Goal: Information Seeking & Learning: Learn about a topic

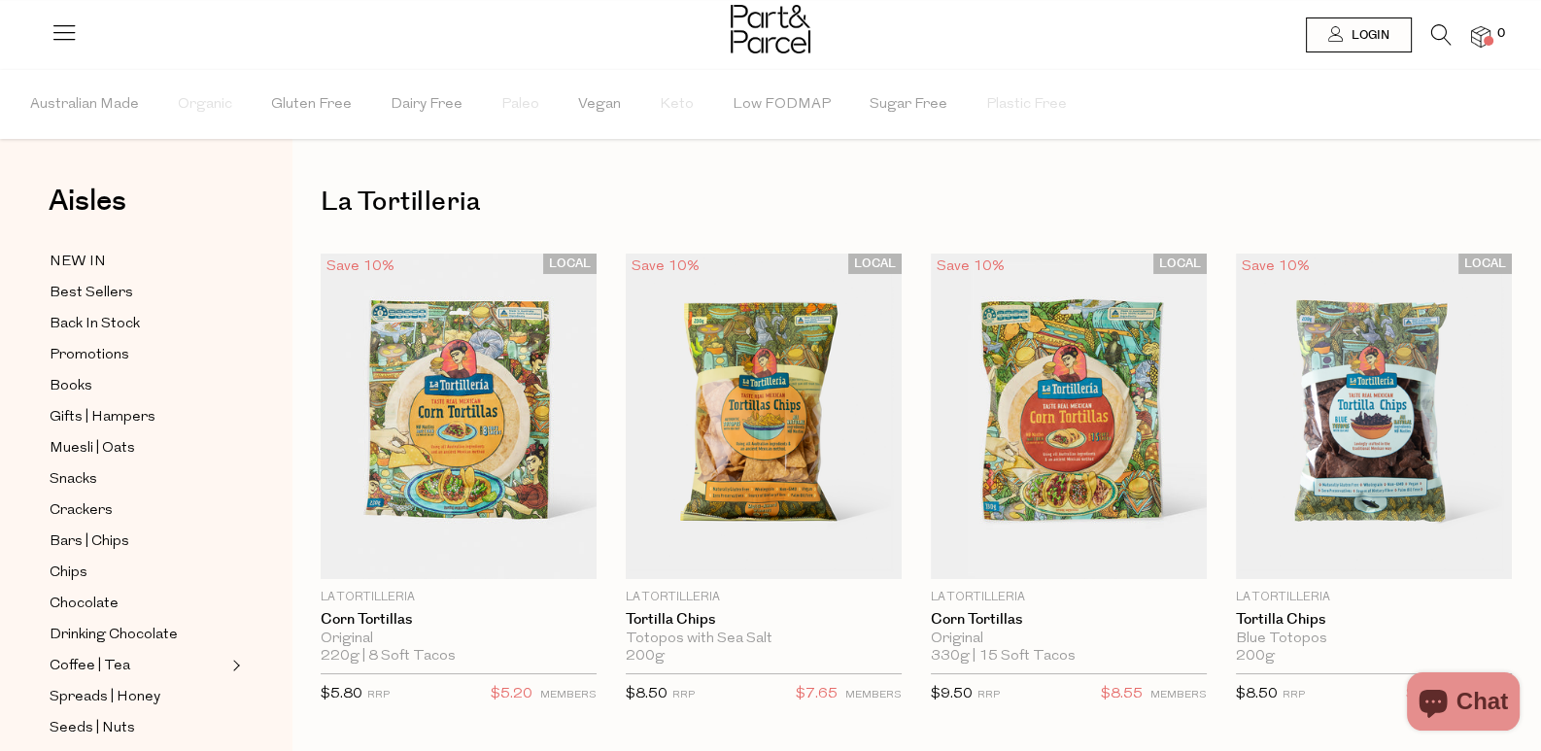
click at [1493, 288] on div "LOCAL Save 10% 1 Add To Parcel La Tortilleria Corn Tortillas Original 220g | 8 …" at bounding box center [901, 500] width 1220 height 493
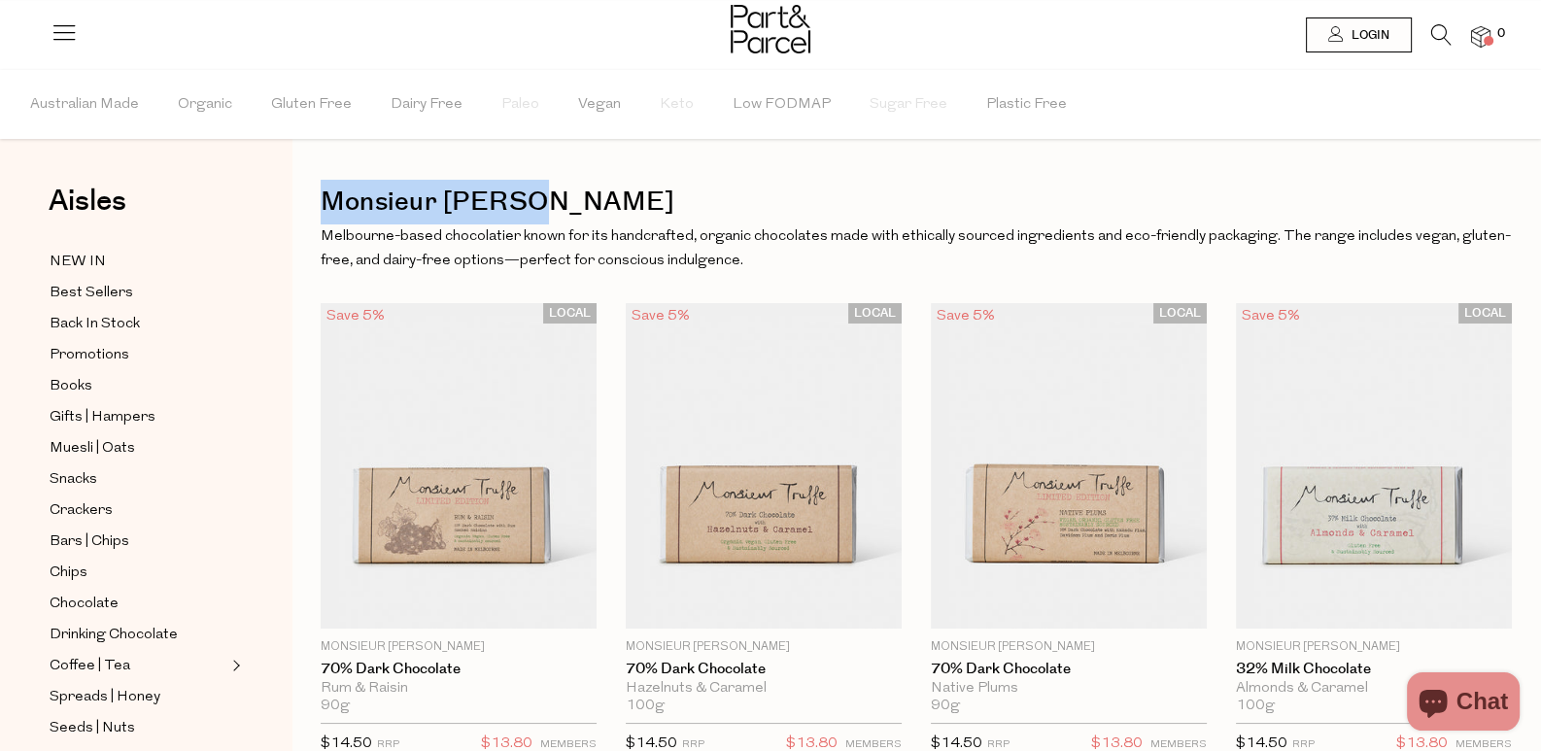
drag, startPoint x: 316, startPoint y: 211, endPoint x: 527, endPoint y: 208, distance: 210.9
copy h1 "Monsieur Truffe"
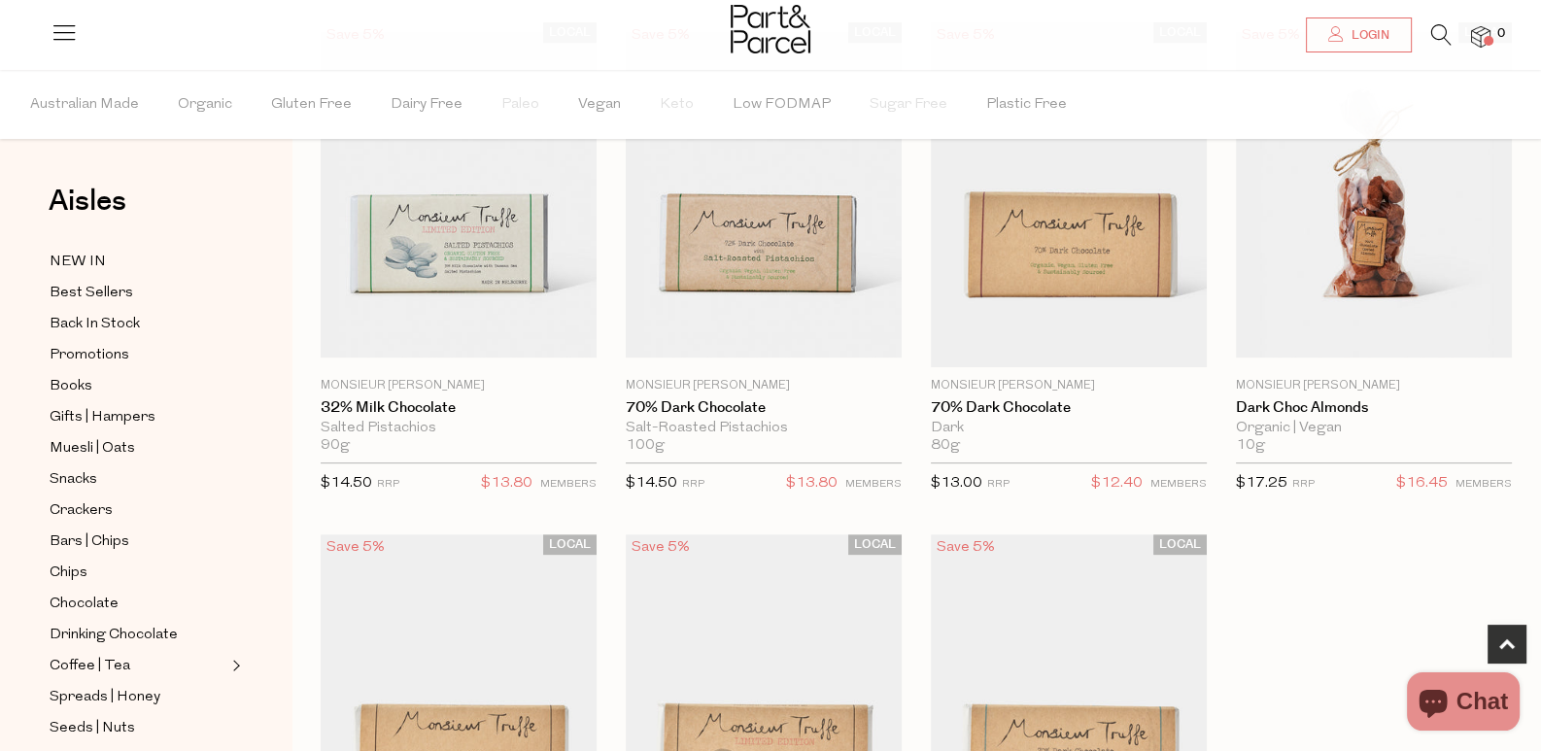
scroll to position [873, 0]
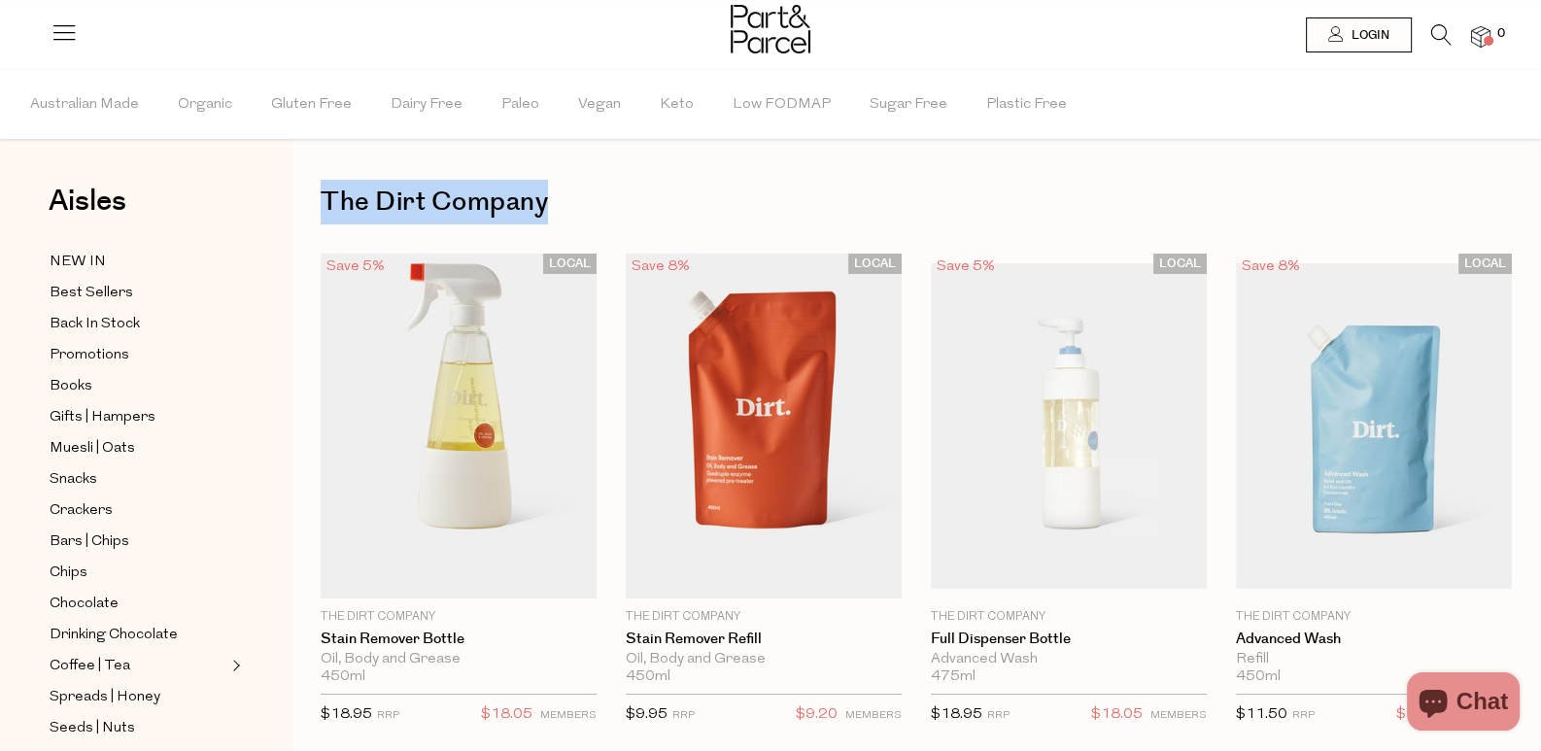
drag, startPoint x: 313, startPoint y: 207, endPoint x: 572, endPoint y: 214, distance: 259.5
copy h1 "The Dirt Company"
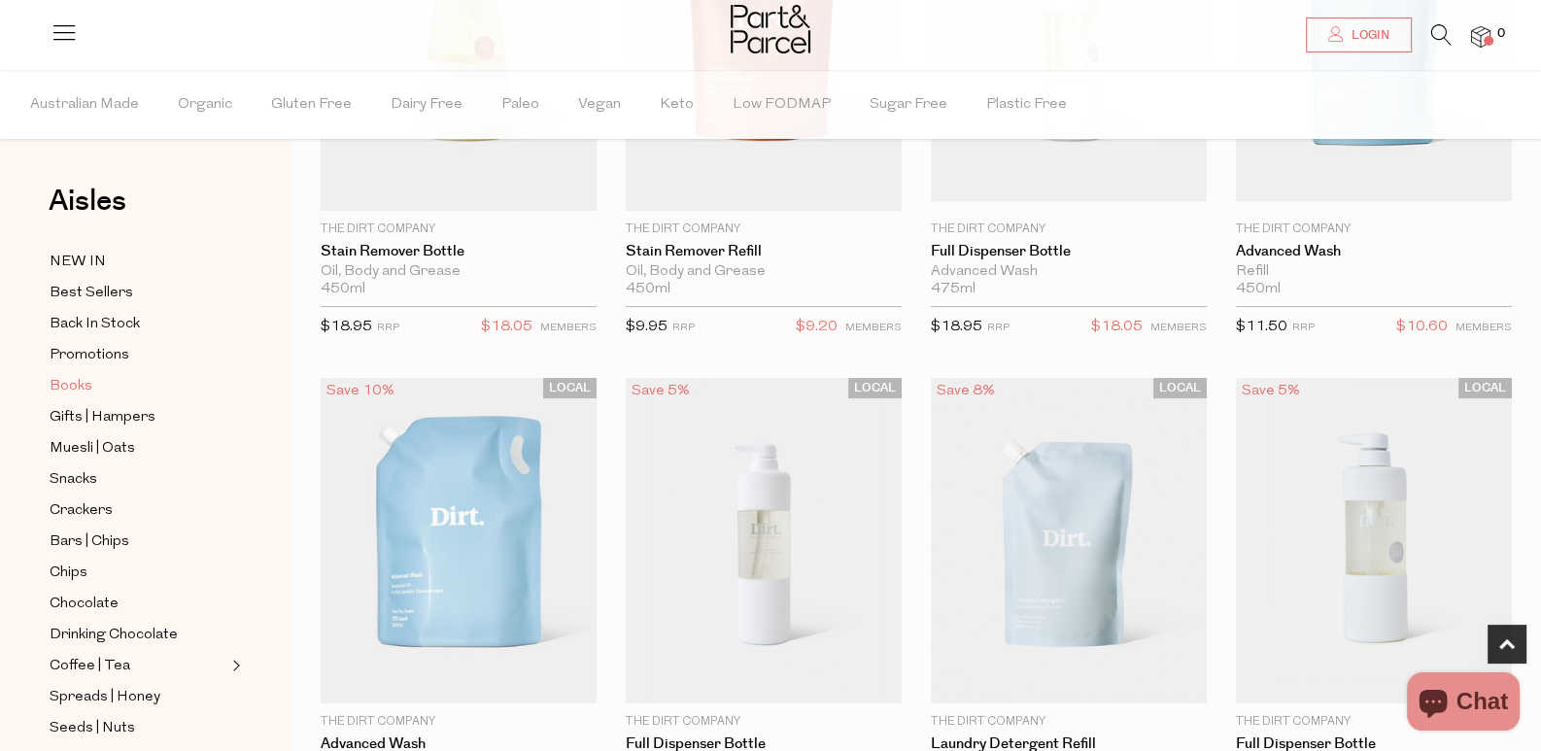
scroll to position [96, 0]
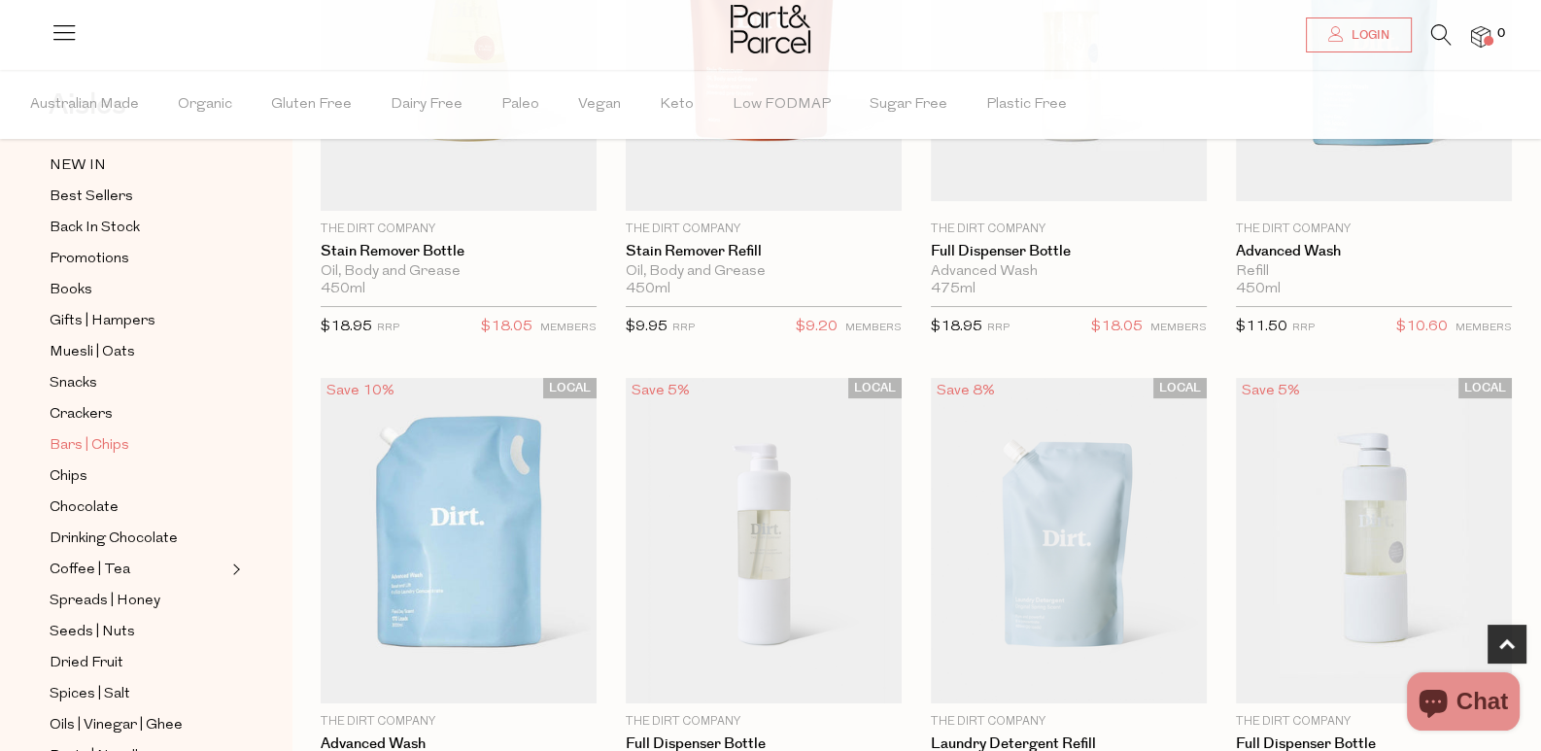
click at [121, 434] on span "Bars | Chips" at bounding box center [90, 445] width 80 height 23
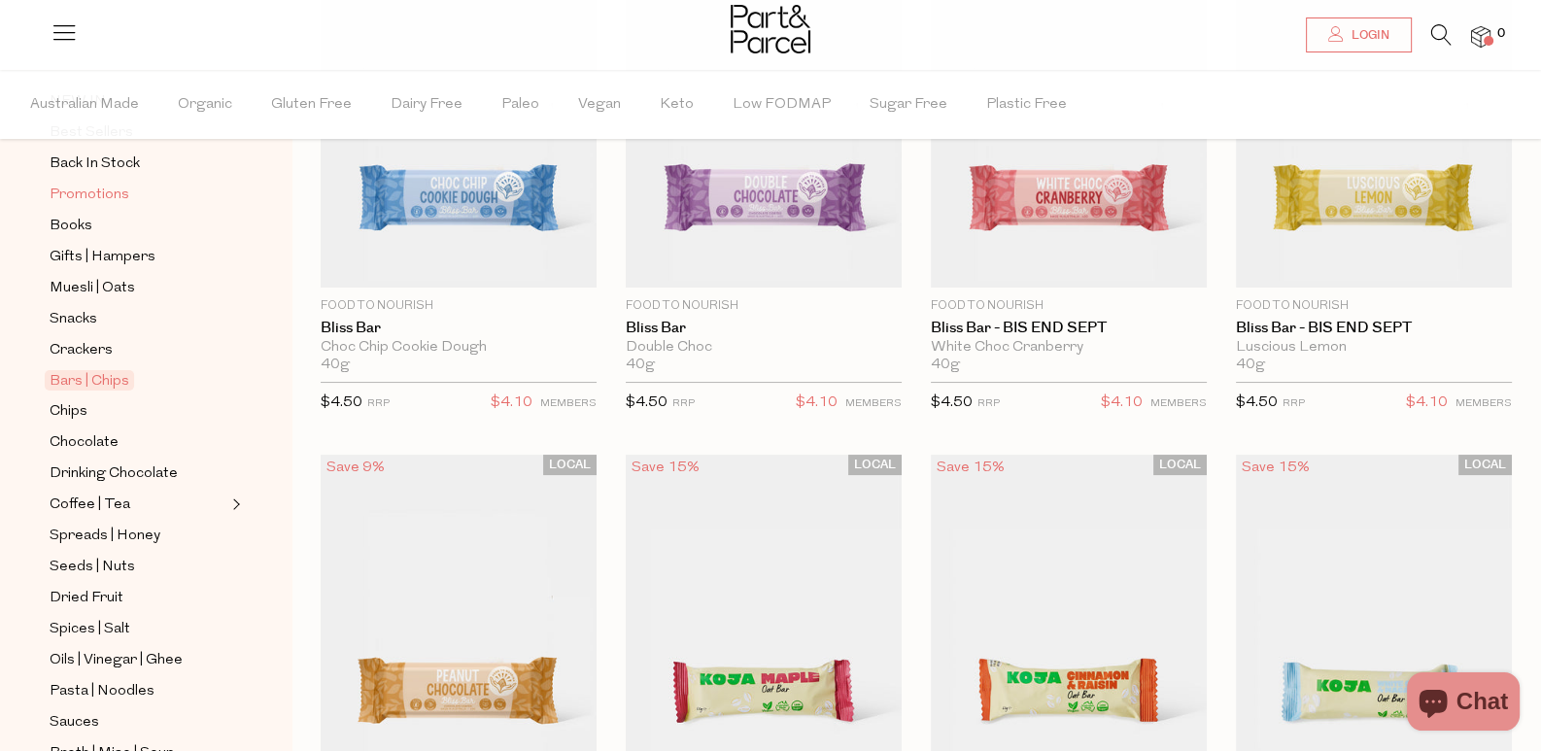
scroll to position [193, 0]
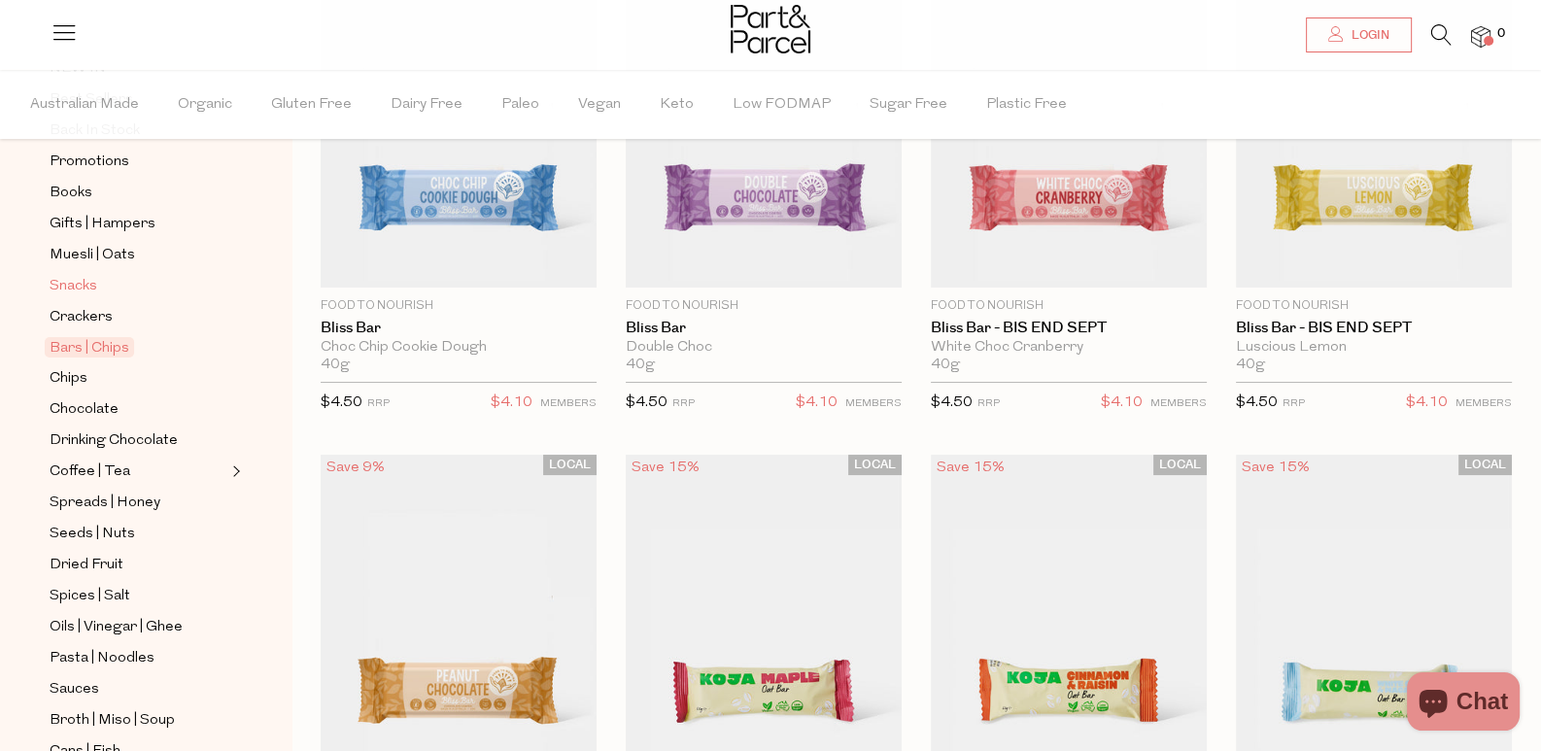
click at [63, 275] on span "Snacks" at bounding box center [74, 286] width 48 height 23
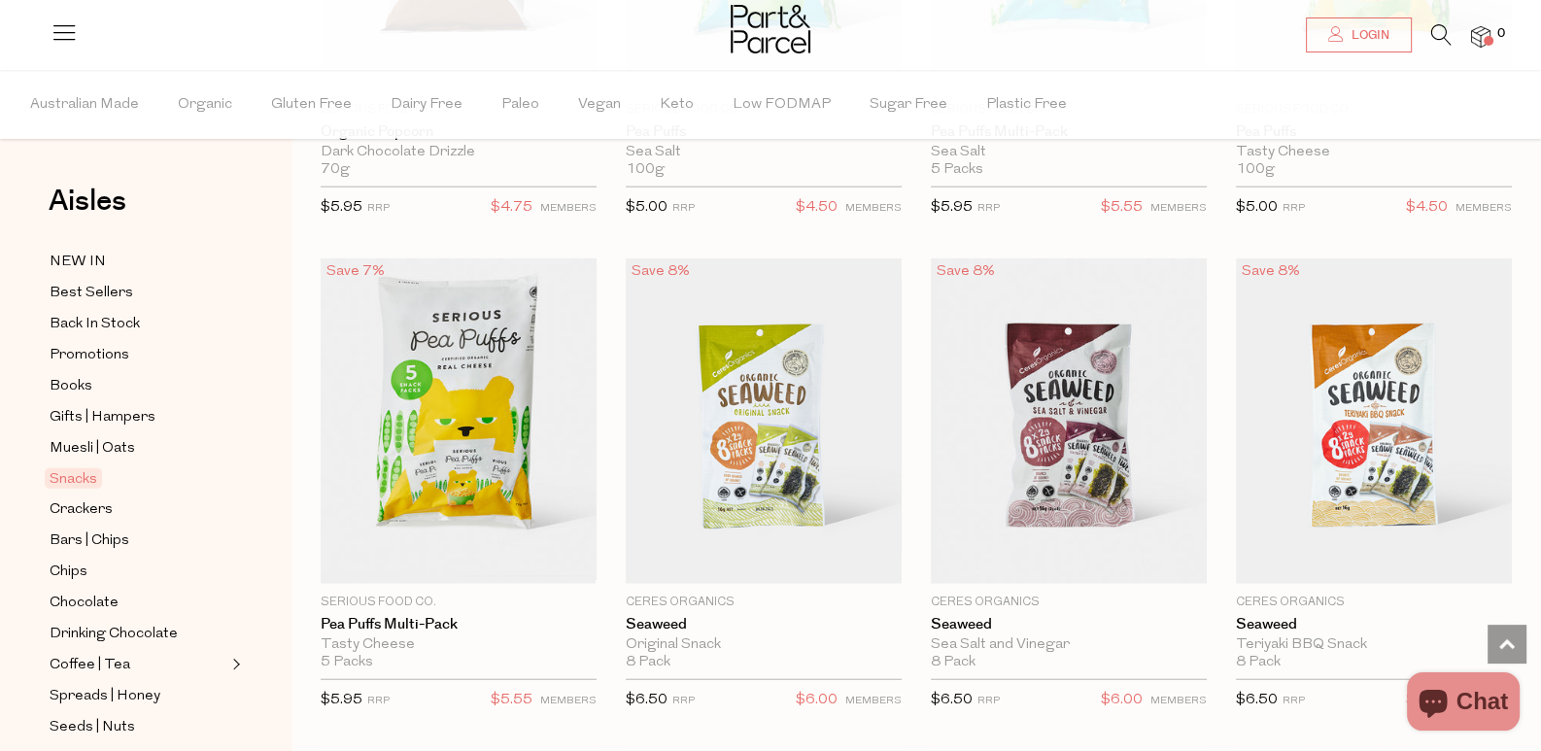
scroll to position [5994, 0]
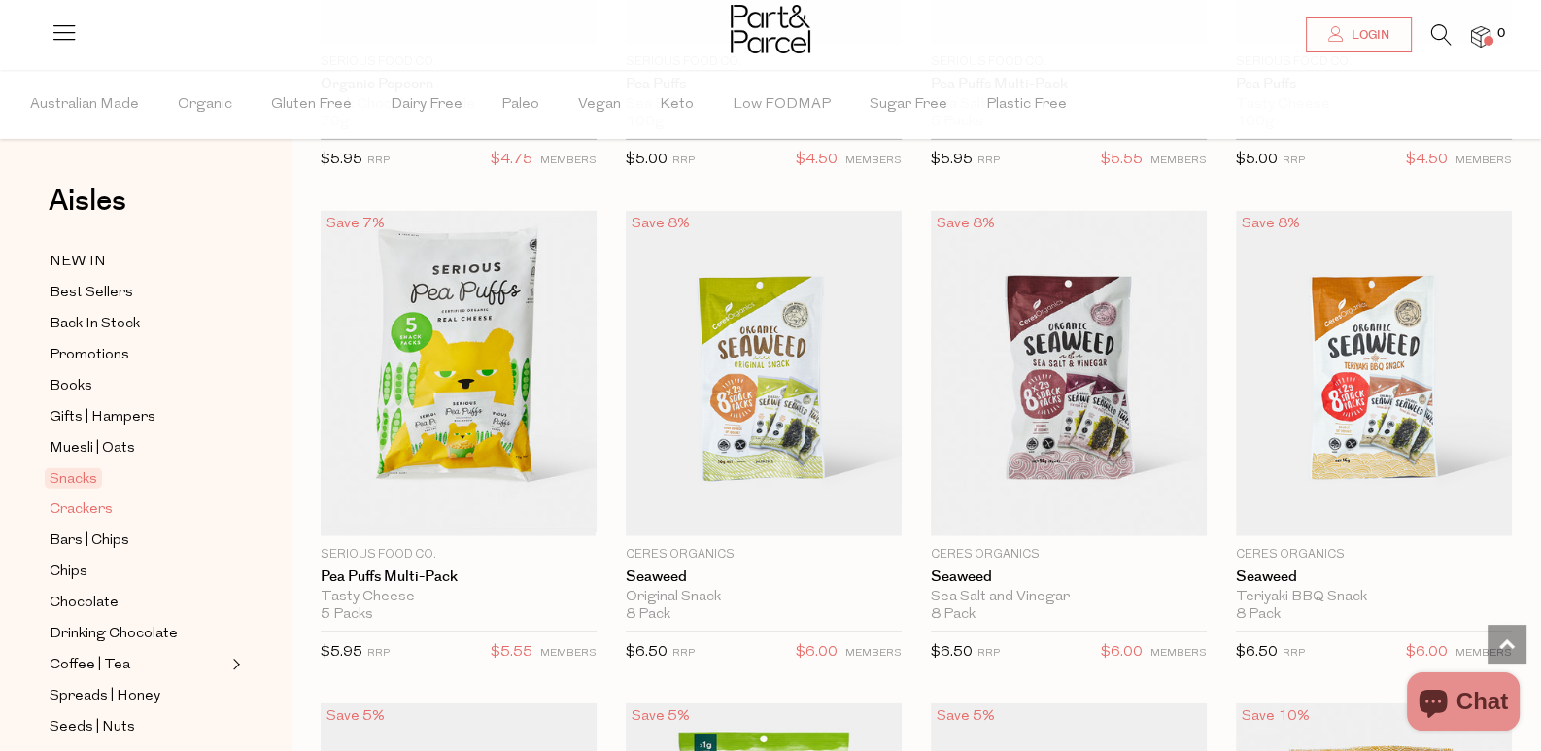
click at [59, 498] on span "Crackers" at bounding box center [81, 509] width 63 height 23
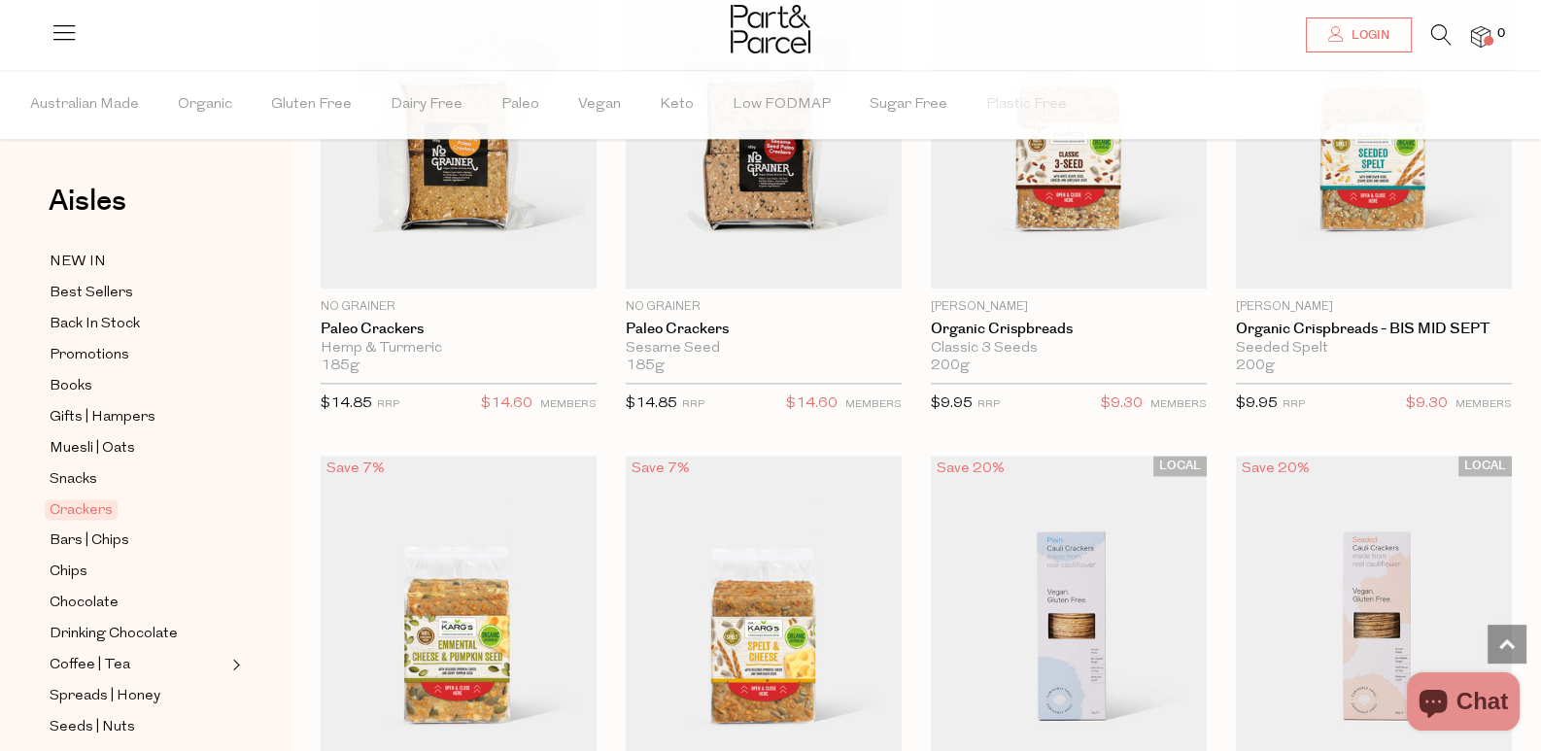
scroll to position [3356, 0]
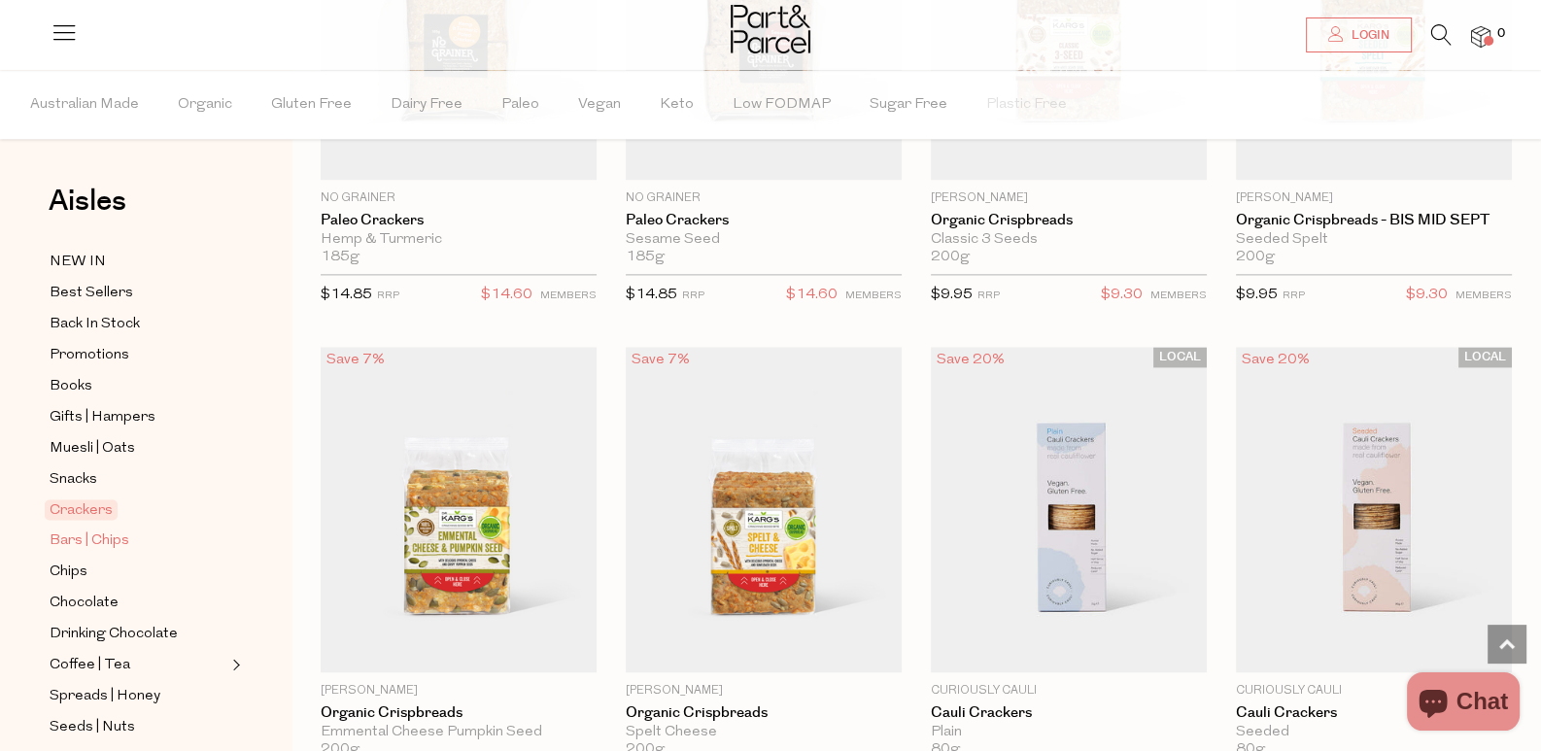
click at [99, 530] on span "Bars | Chips" at bounding box center [90, 541] width 80 height 23
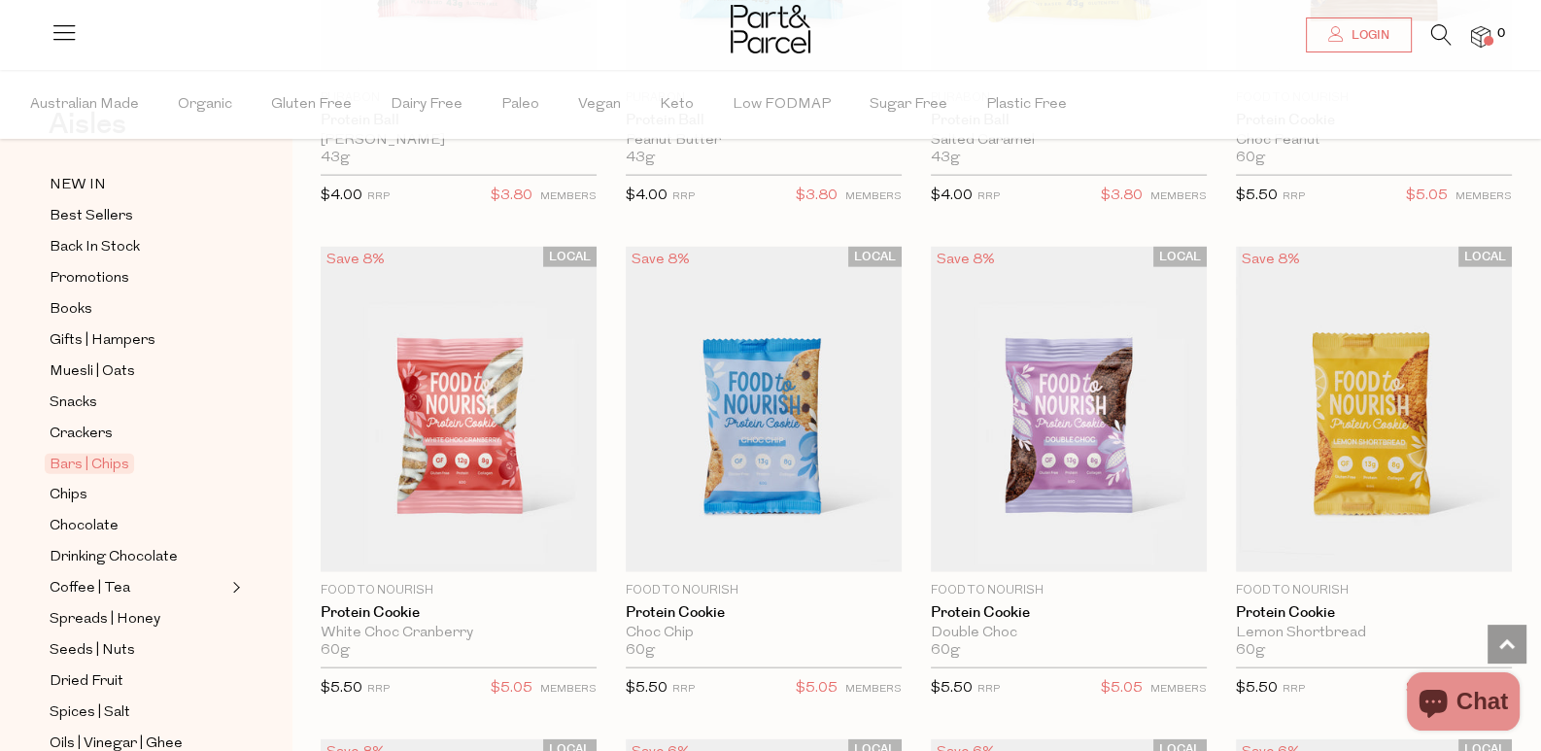
scroll to position [193, 0]
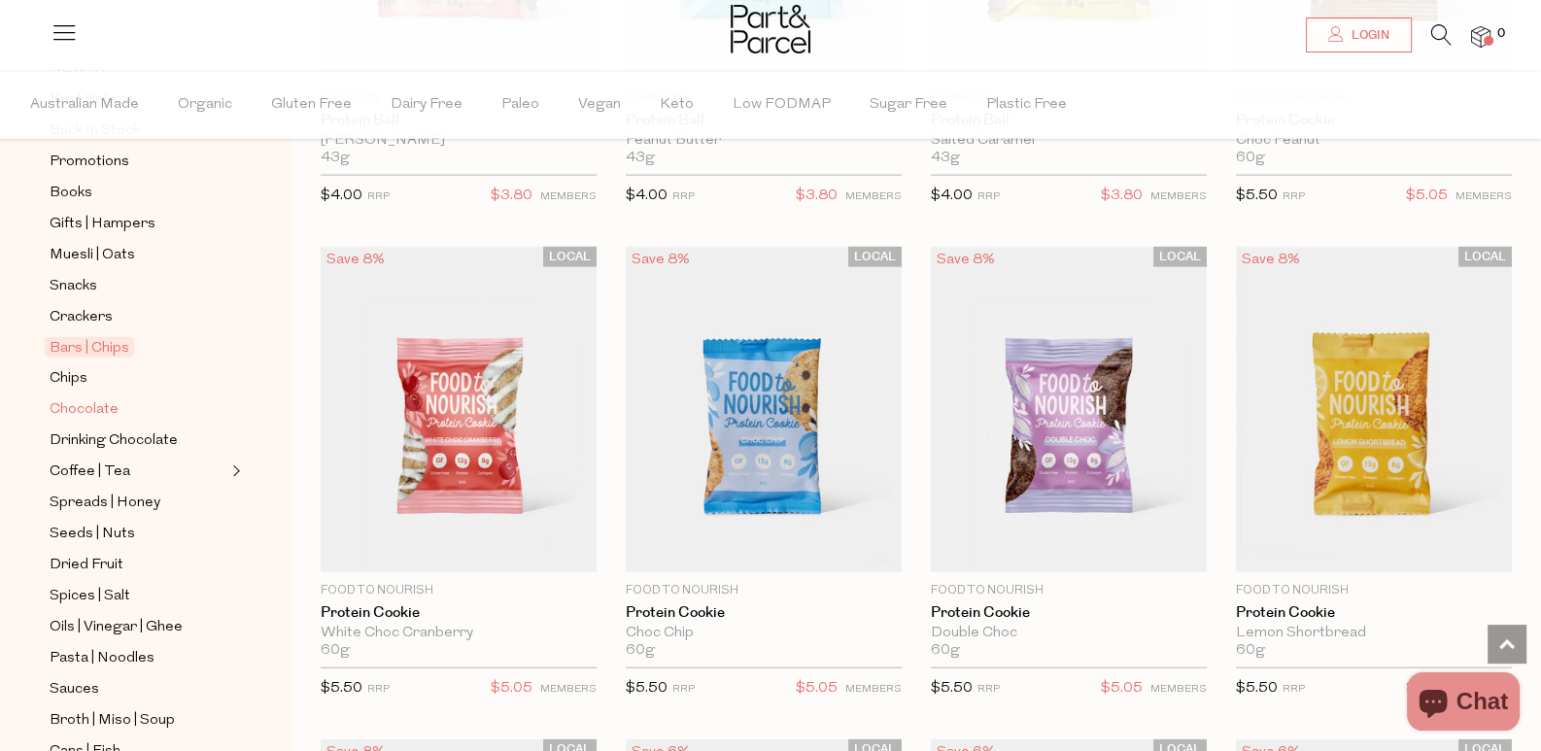
click at [78, 398] on span "Chocolate" at bounding box center [84, 409] width 69 height 23
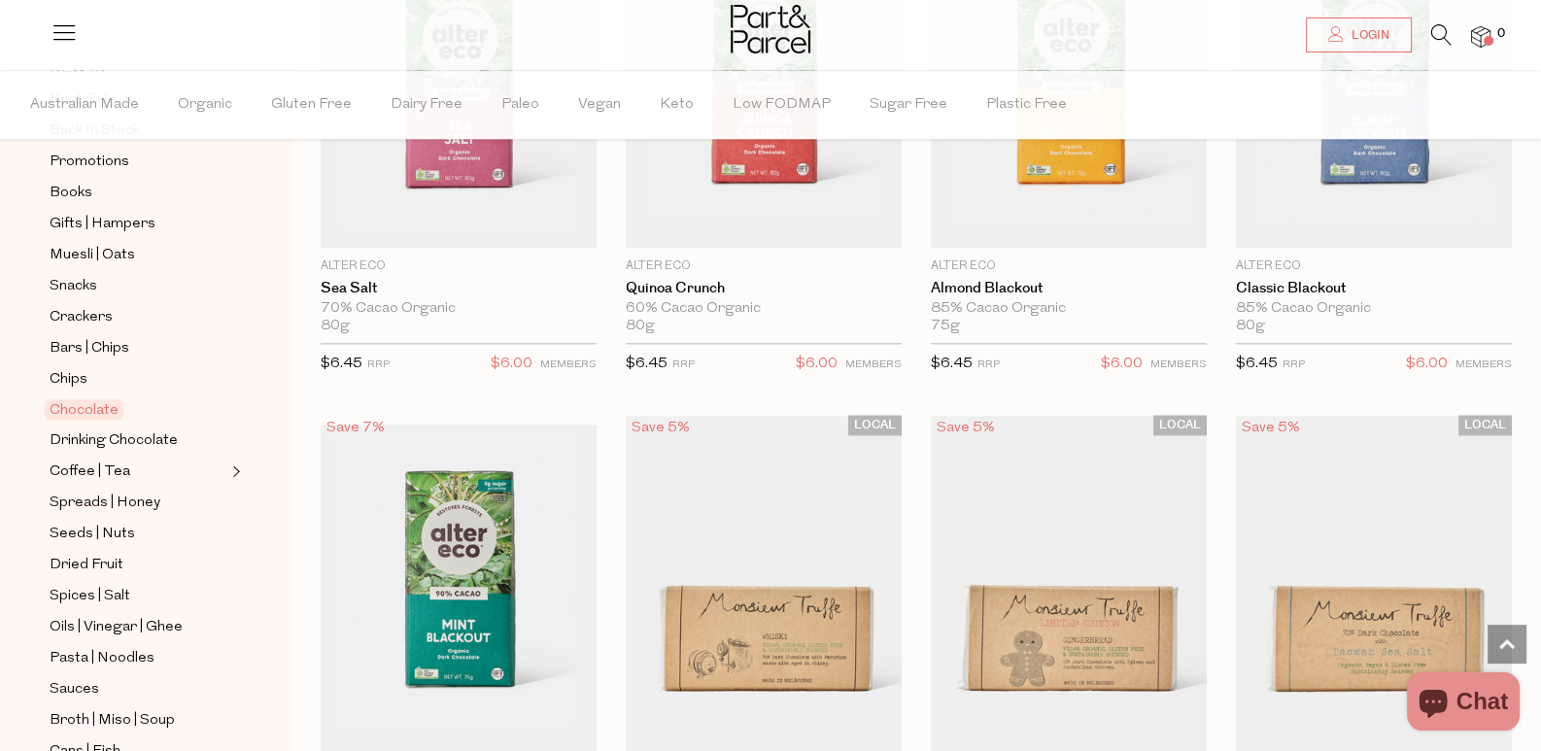
scroll to position [3011, 0]
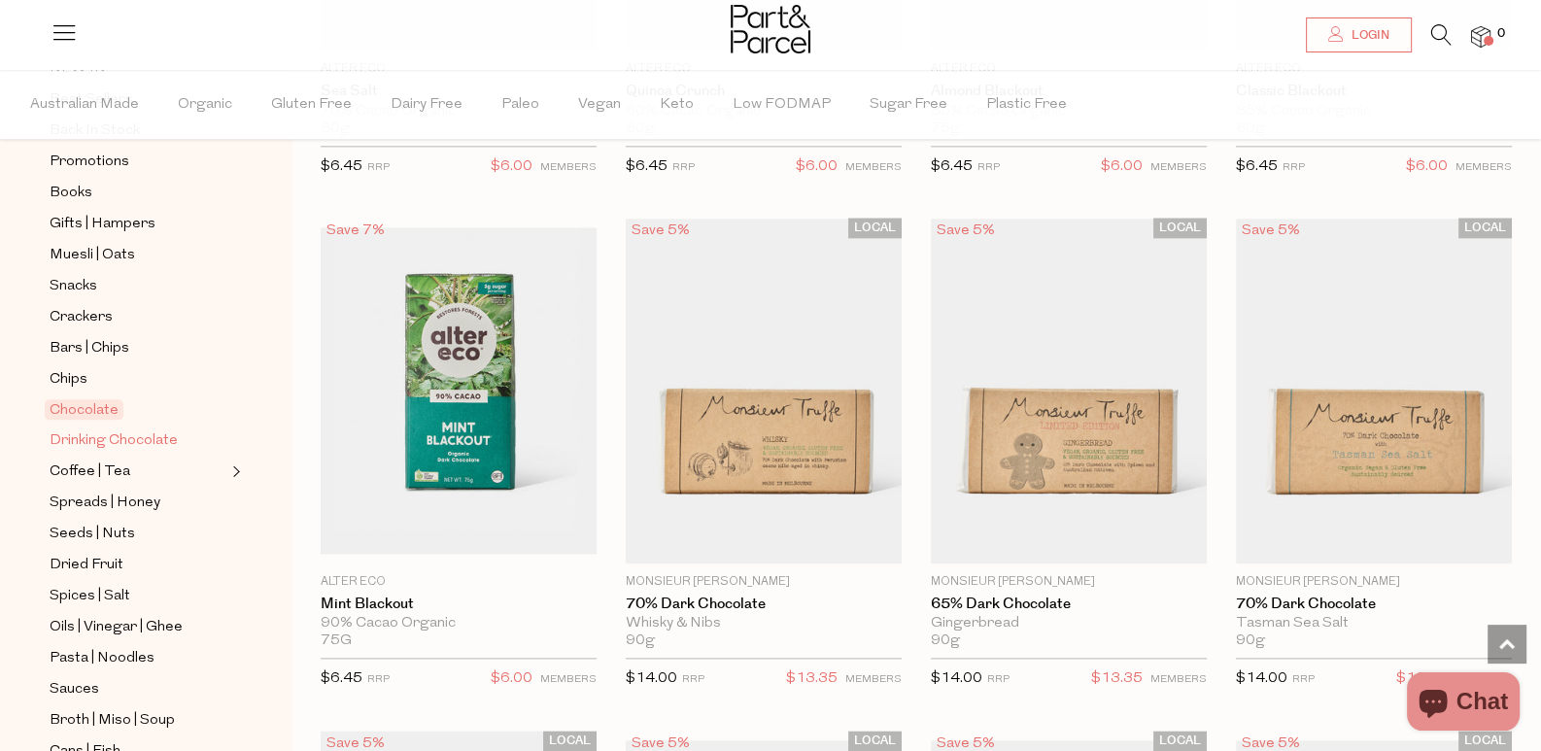
click at [136, 429] on span "Drinking Chocolate" at bounding box center [114, 440] width 128 height 23
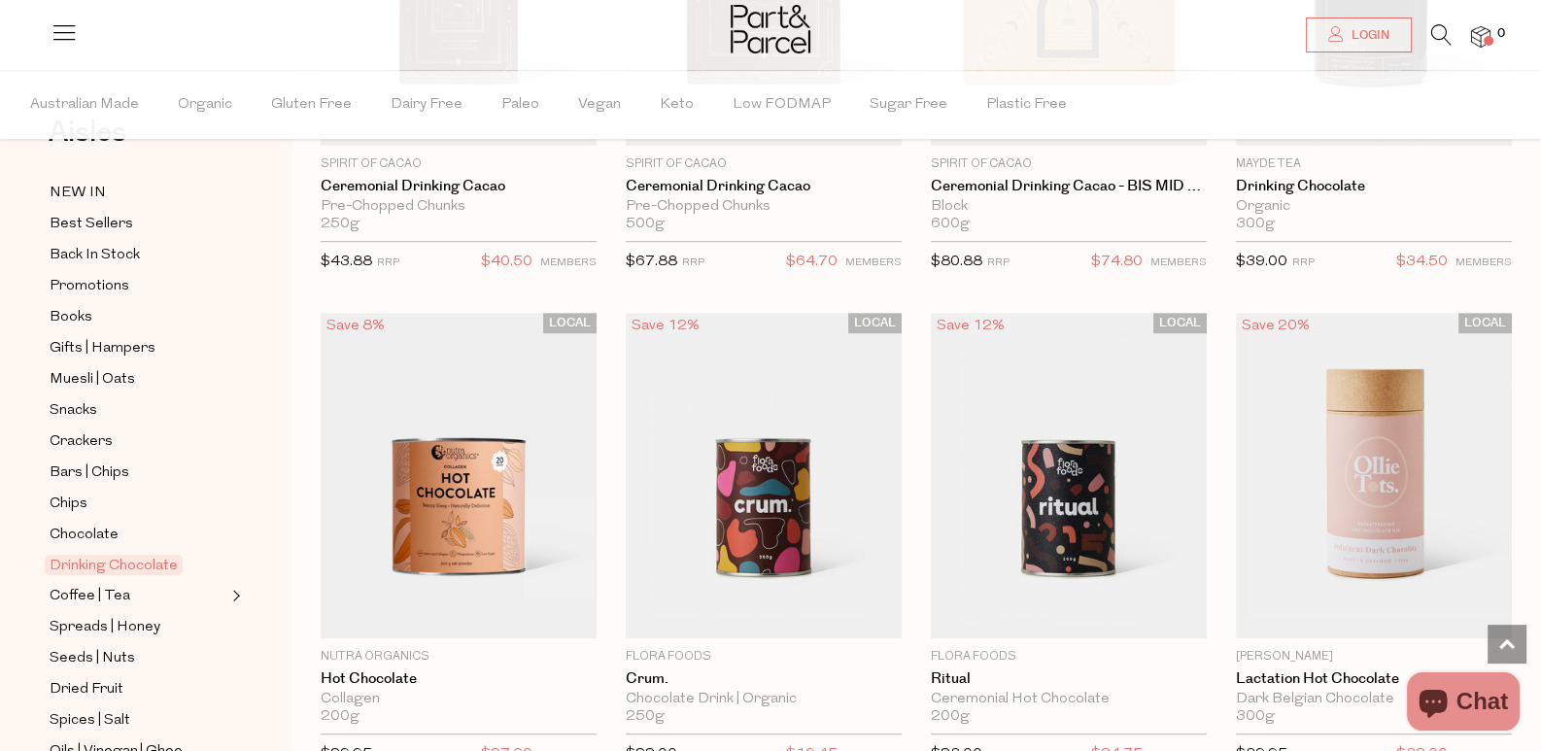
scroll to position [96, 0]
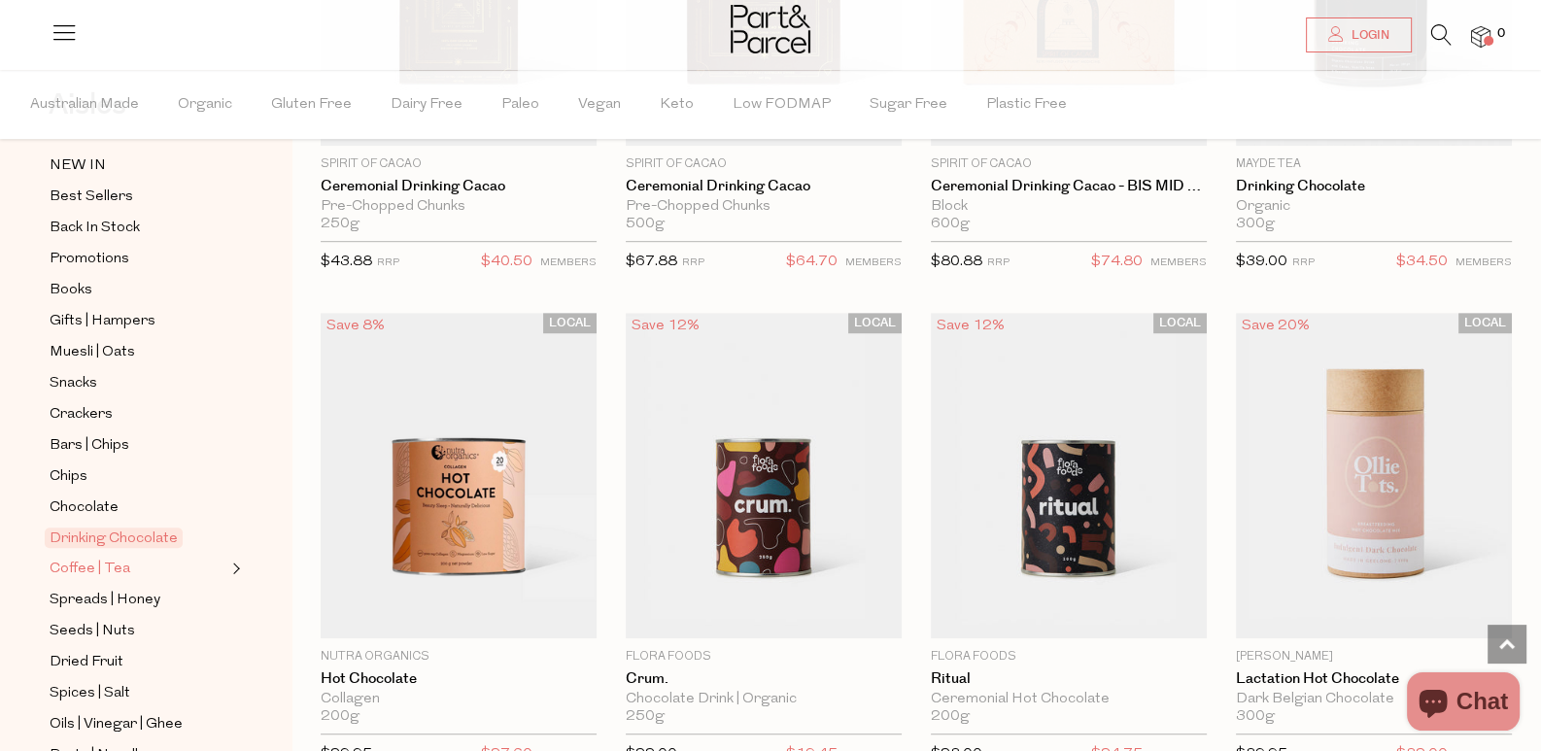
click at [96, 558] on span "Coffee | Tea" at bounding box center [90, 569] width 81 height 23
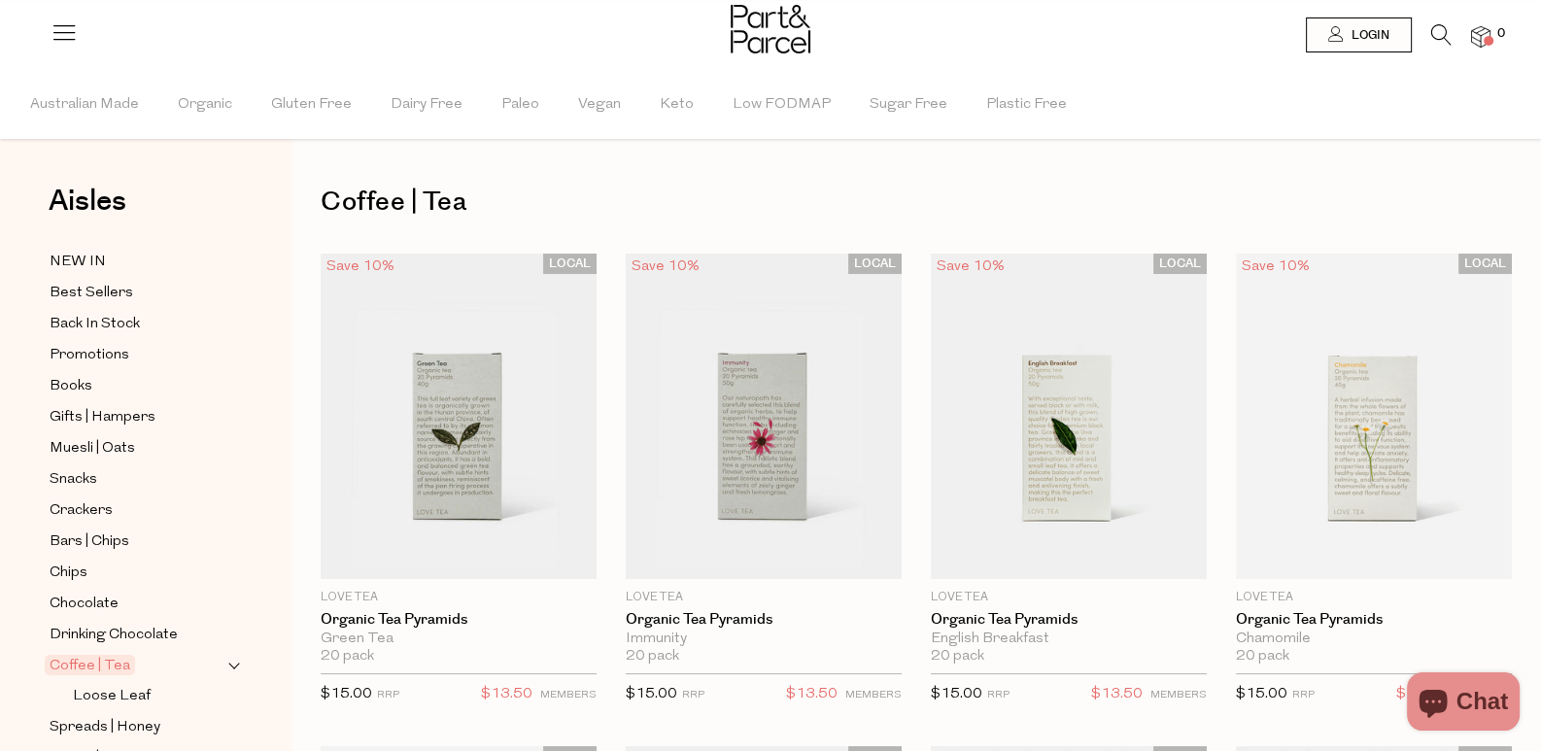
click at [459, 196] on h1 "Coffee | Tea" at bounding box center [916, 202] width 1191 height 45
click at [462, 200] on h1 "Coffee | Tea" at bounding box center [916, 202] width 1191 height 45
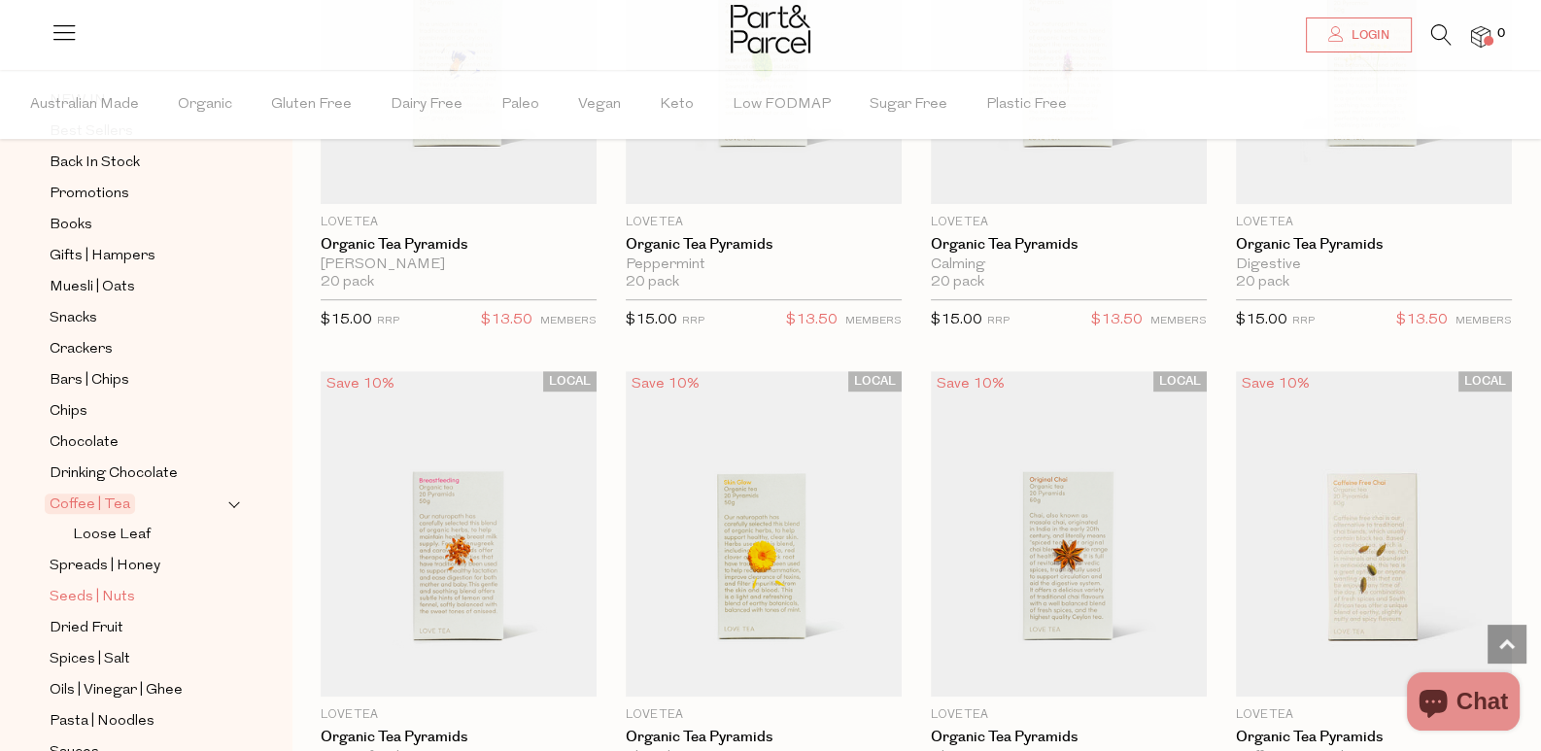
scroll to position [291, 0]
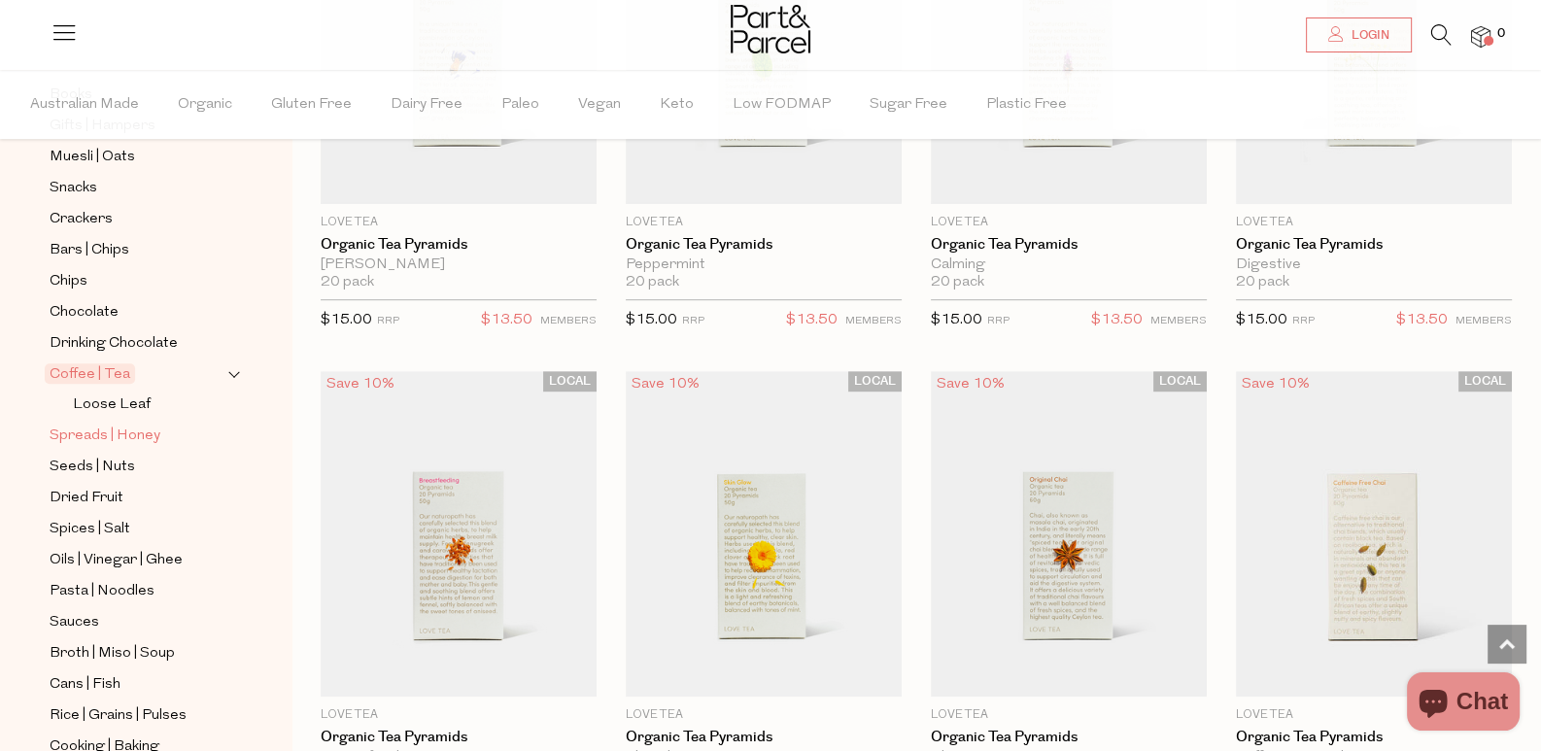
click at [119, 425] on span "Spreads | Honey" at bounding box center [105, 436] width 111 height 23
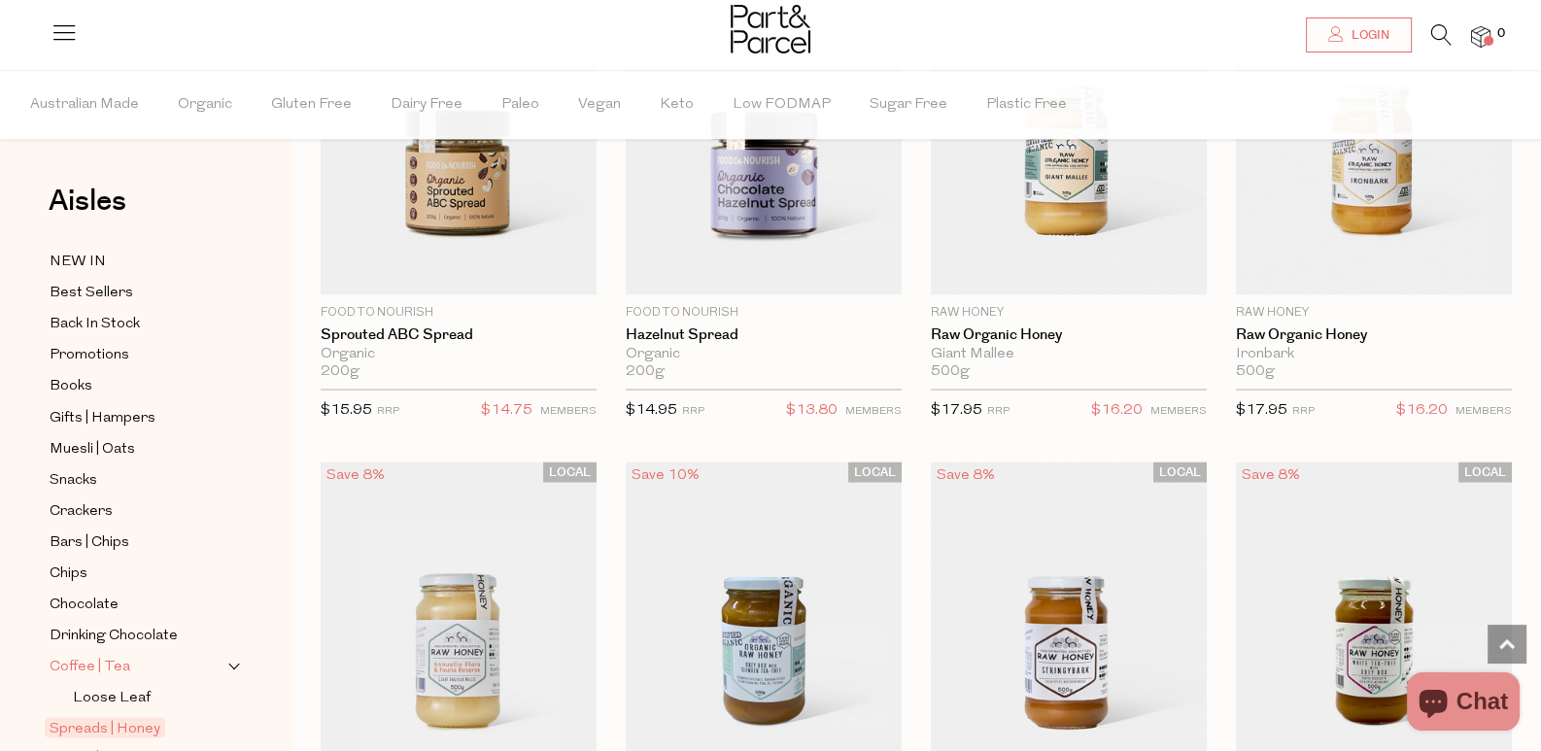
scroll to position [485, 0]
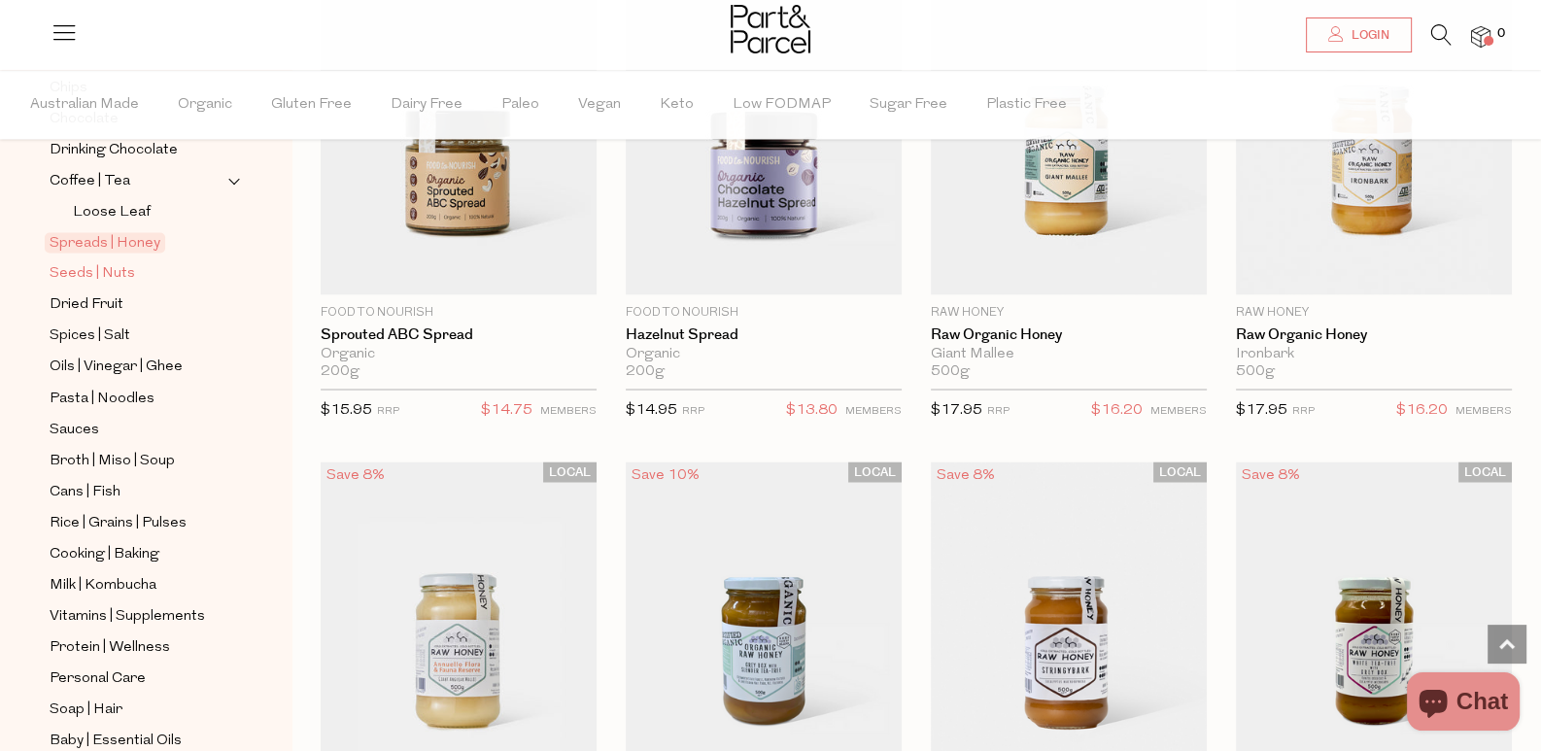
click at [120, 262] on span "Seeds | Nuts" at bounding box center [93, 273] width 86 height 23
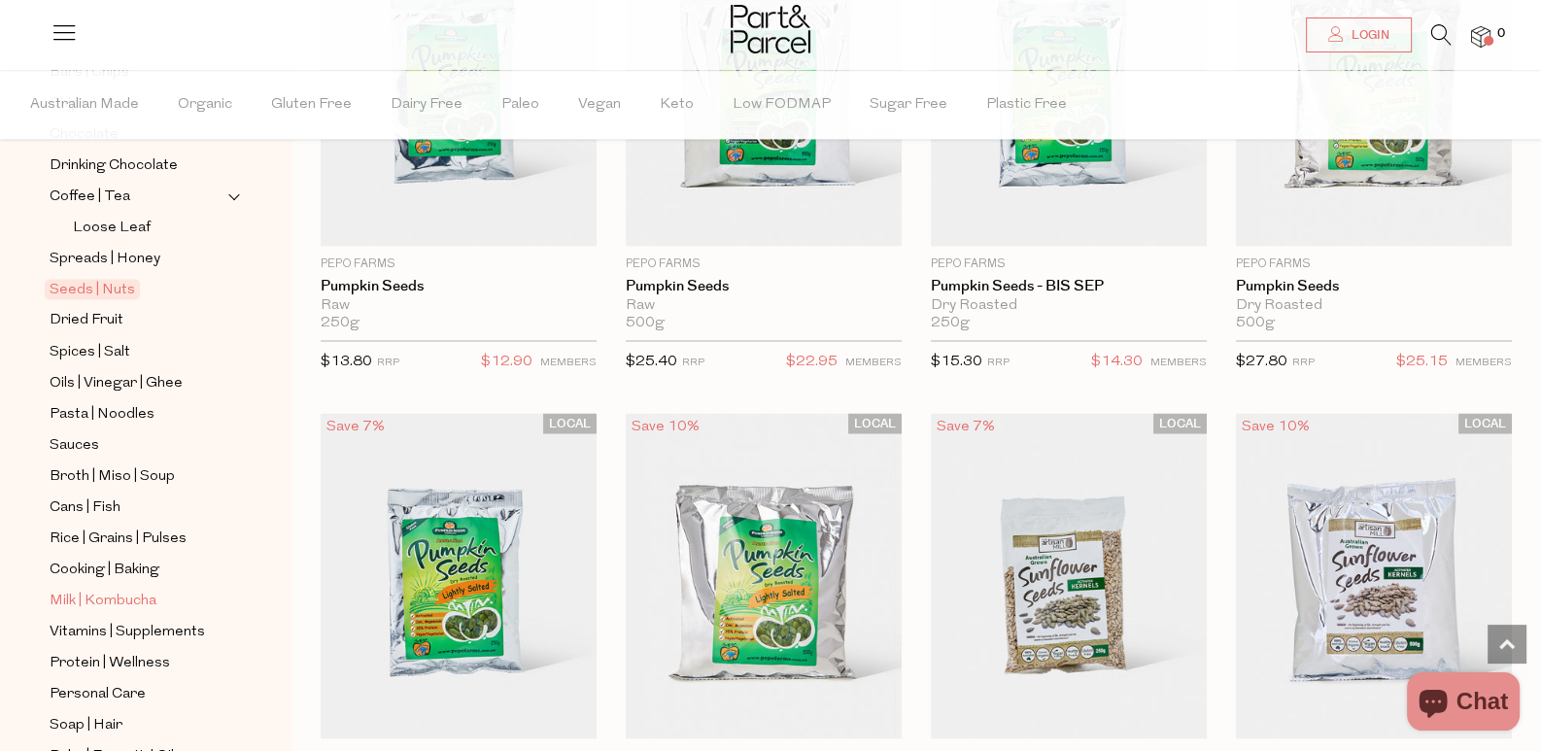
scroll to position [485, 0]
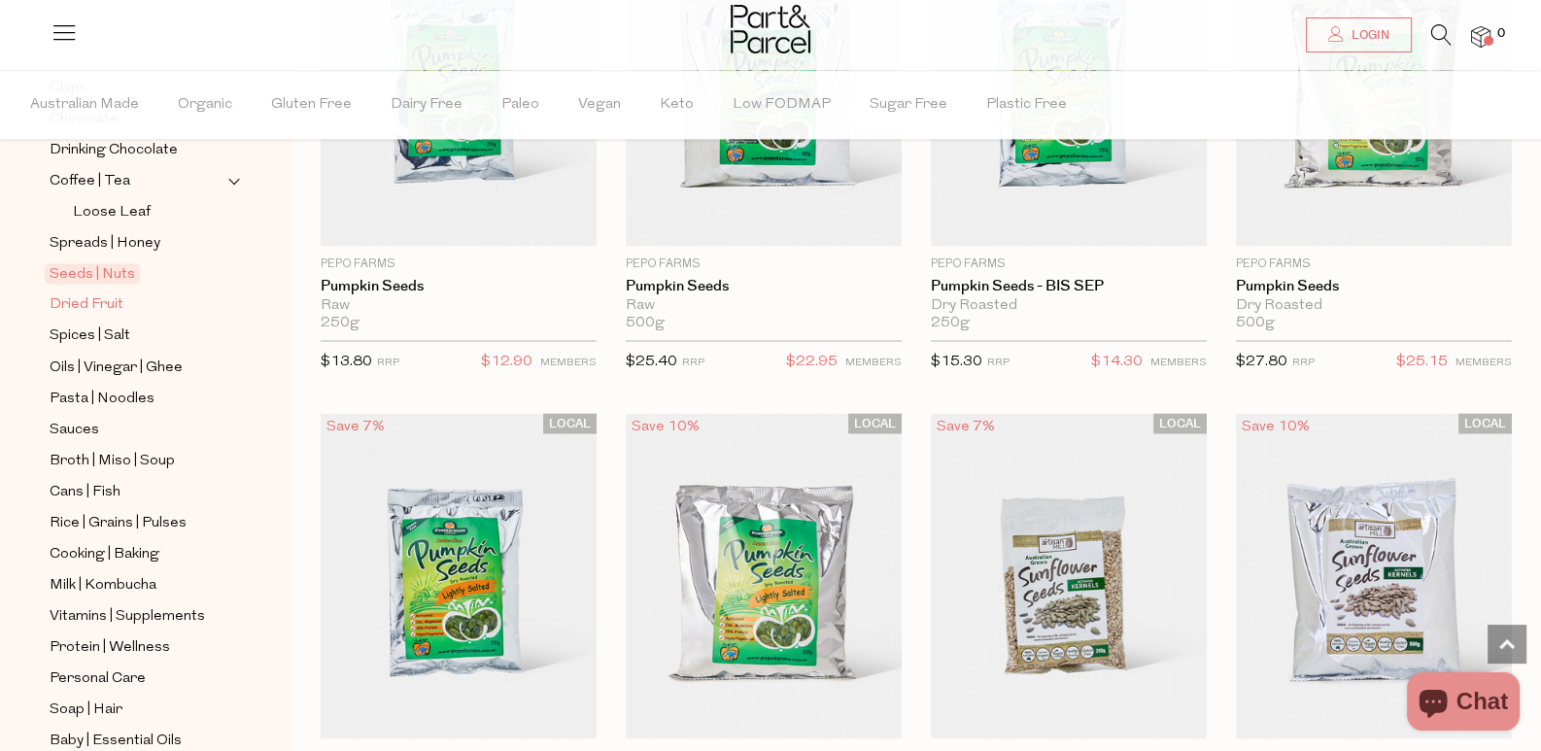
click at [88, 293] on span "Dried Fruit" at bounding box center [87, 304] width 74 height 23
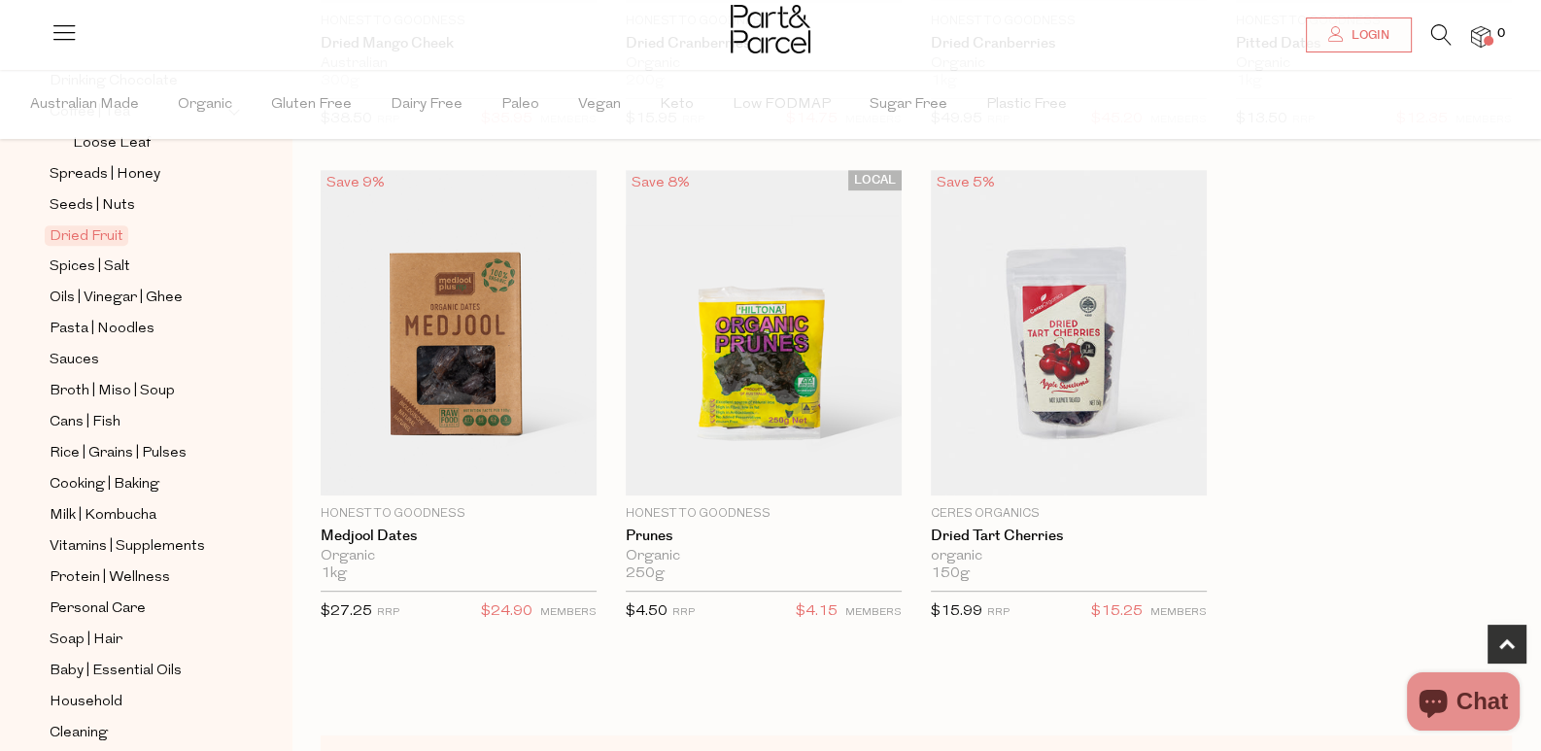
scroll to position [532, 0]
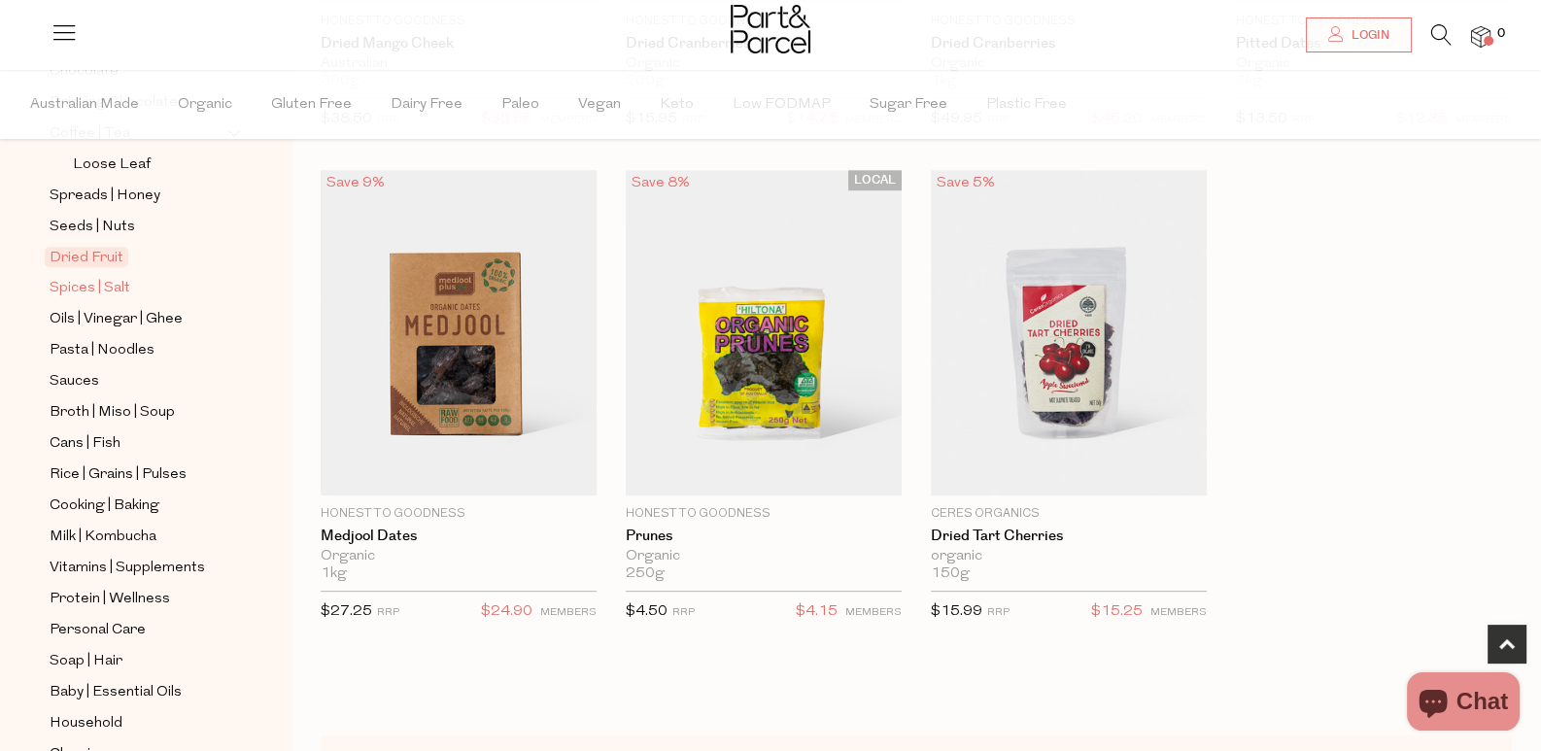
click at [119, 277] on span "Spices | Salt" at bounding box center [90, 288] width 81 height 23
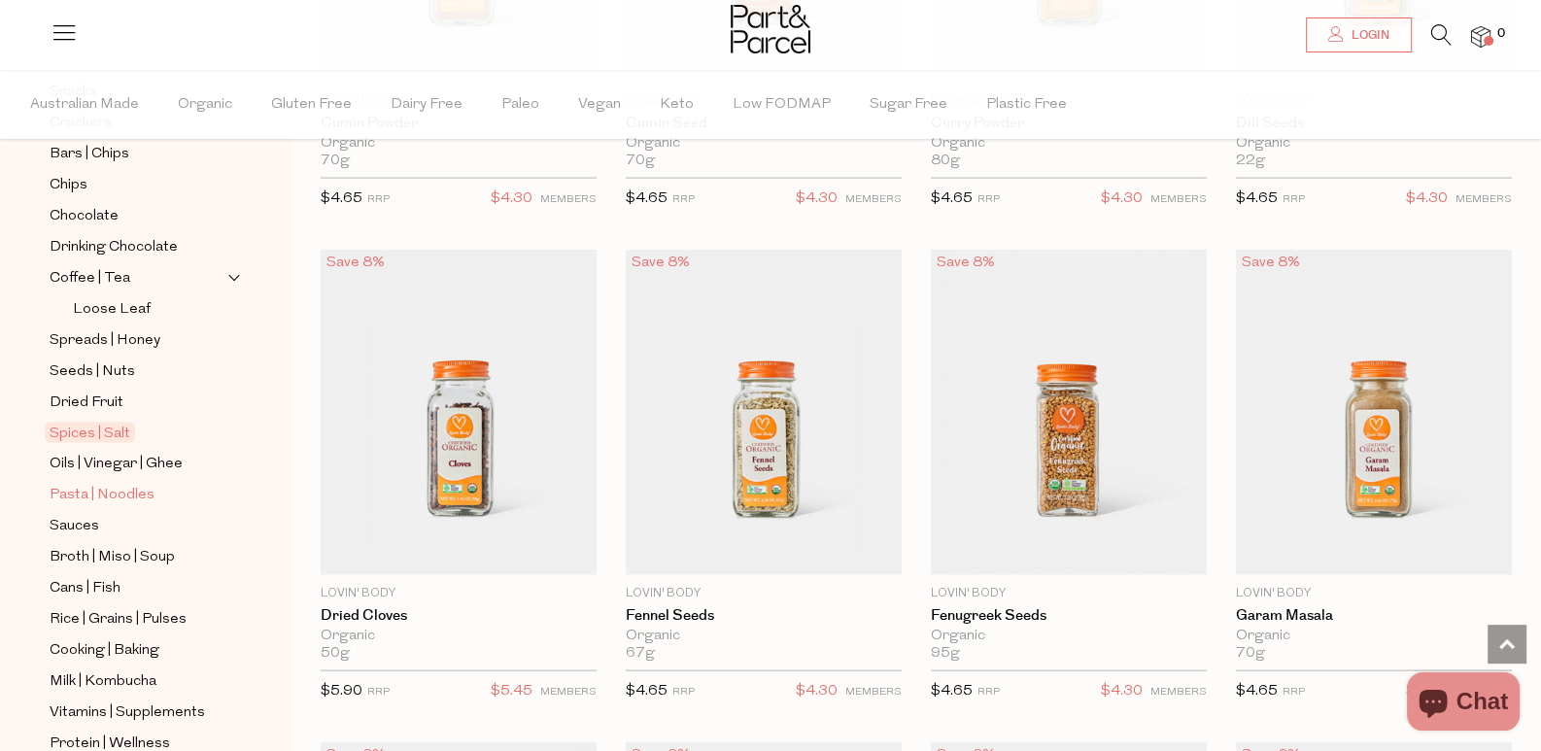
scroll to position [630, 0]
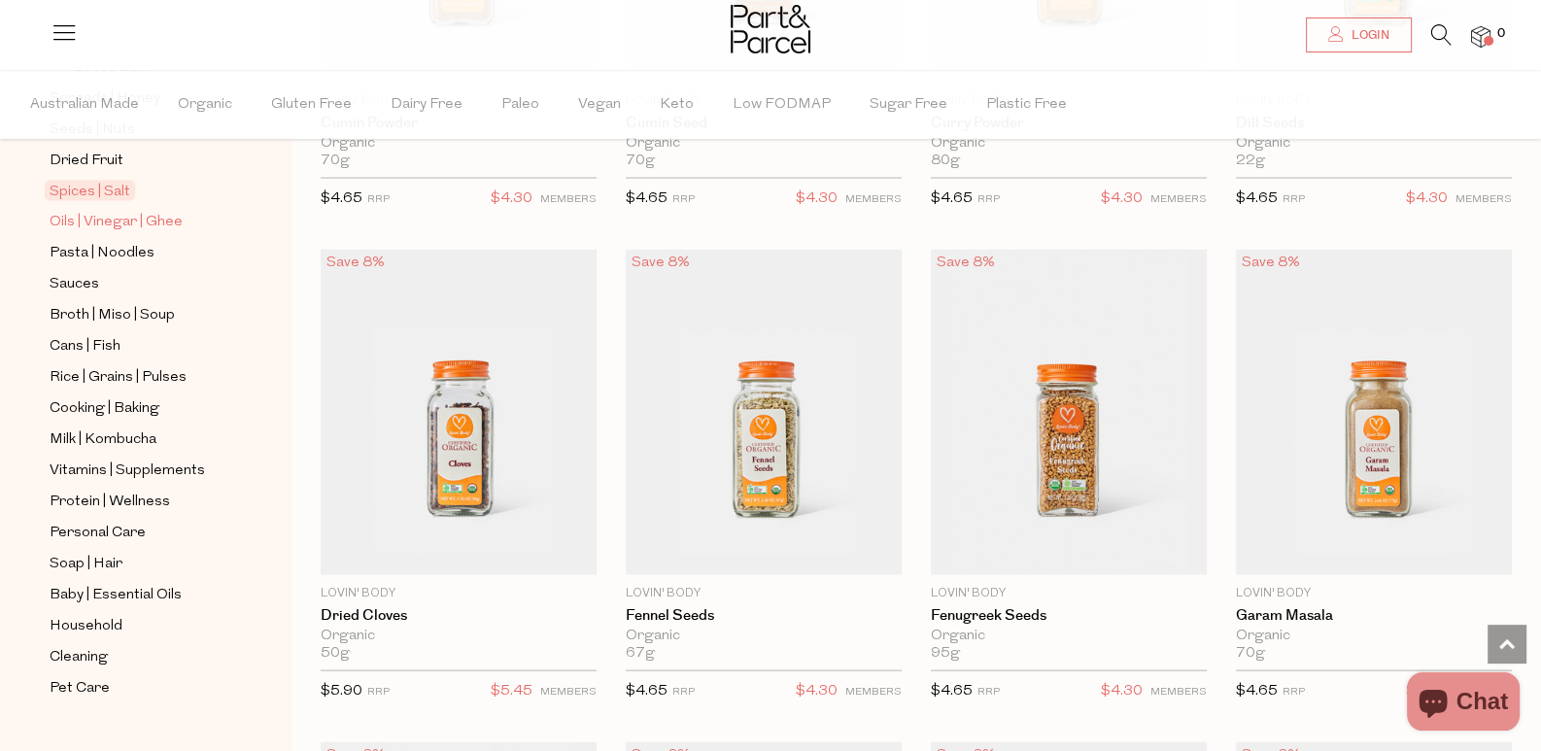
click at [173, 211] on span "Oils | Vinegar | Ghee" at bounding box center [116, 222] width 133 height 23
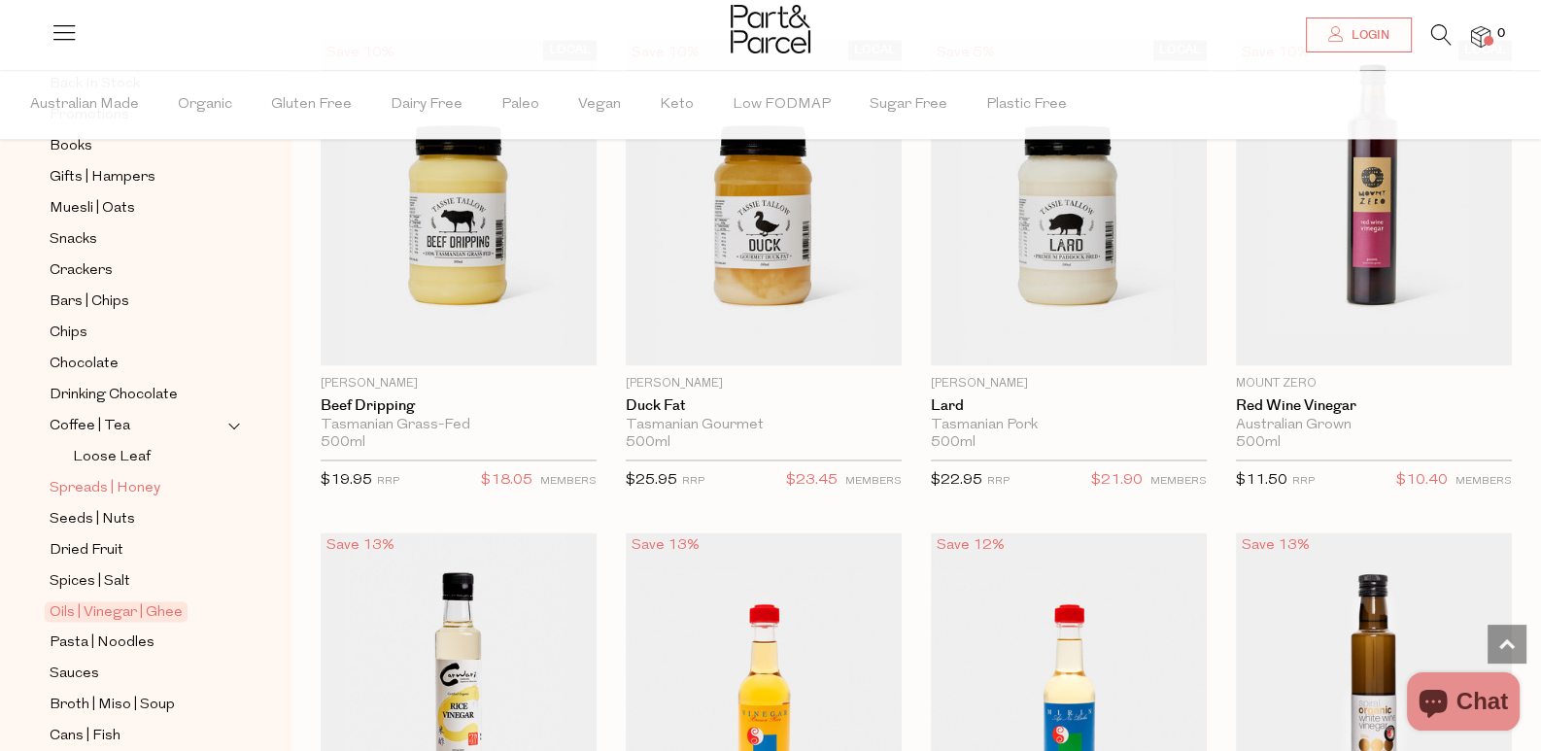
scroll to position [388, 0]
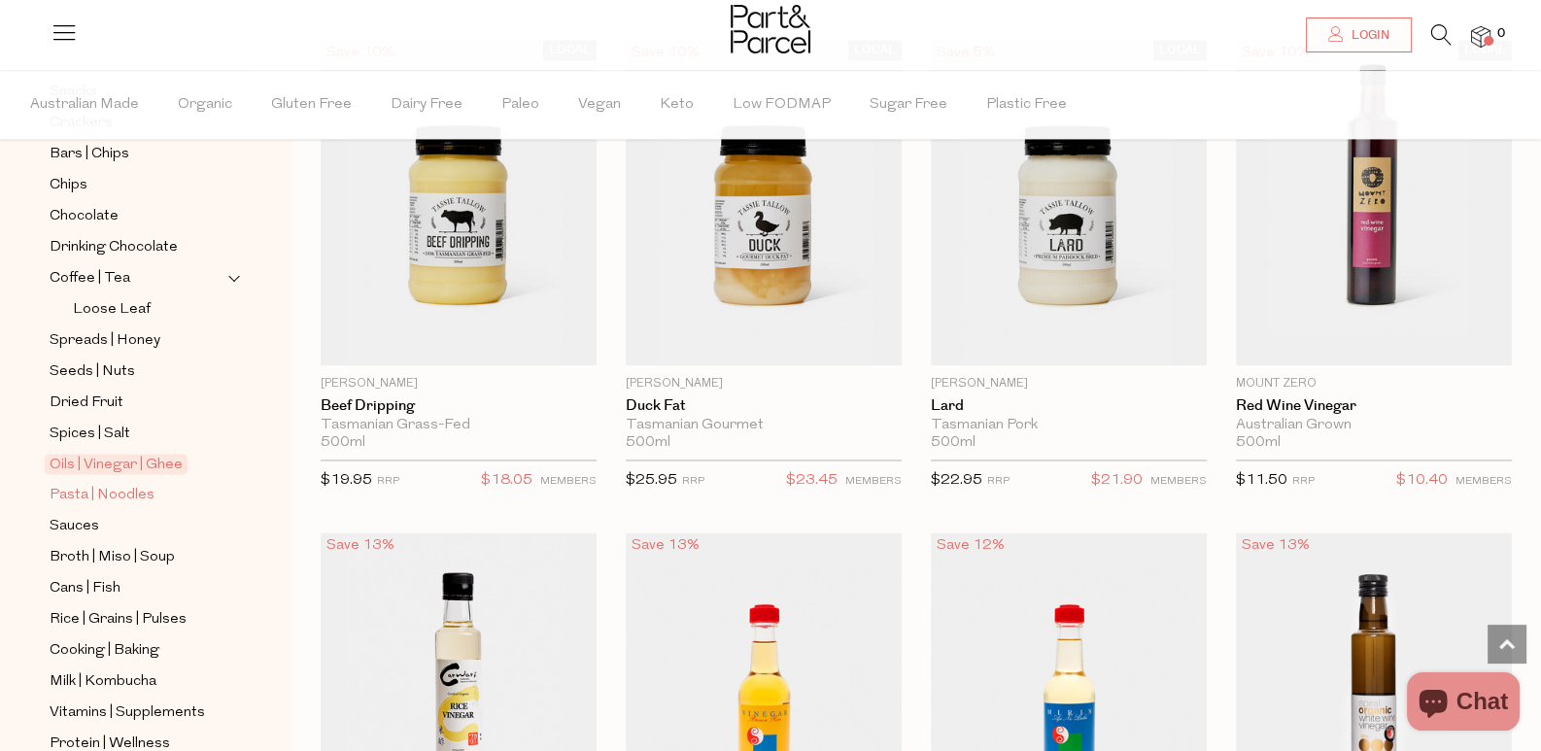
click at [86, 484] on span "Pasta | Noodles" at bounding box center [102, 495] width 105 height 23
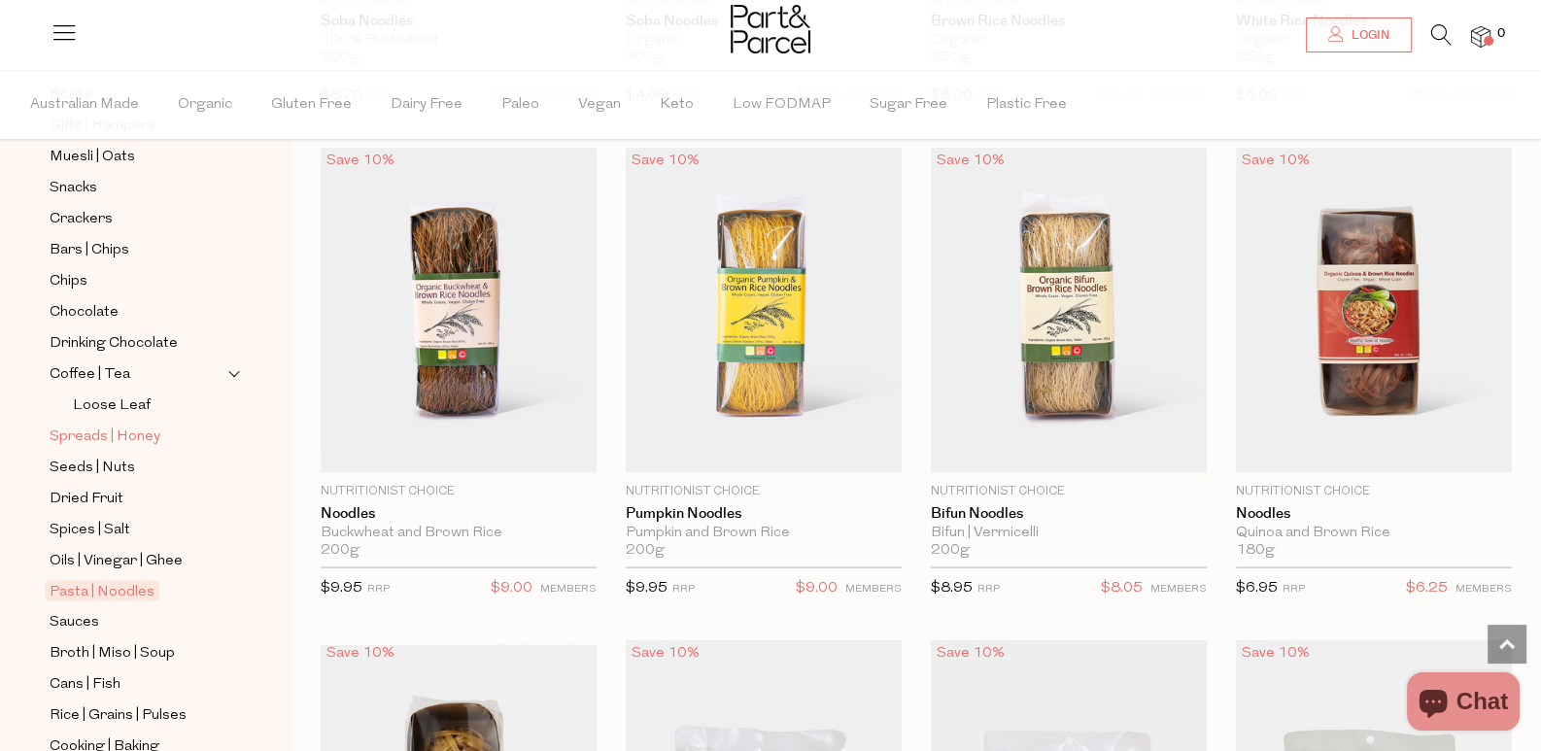
scroll to position [583, 0]
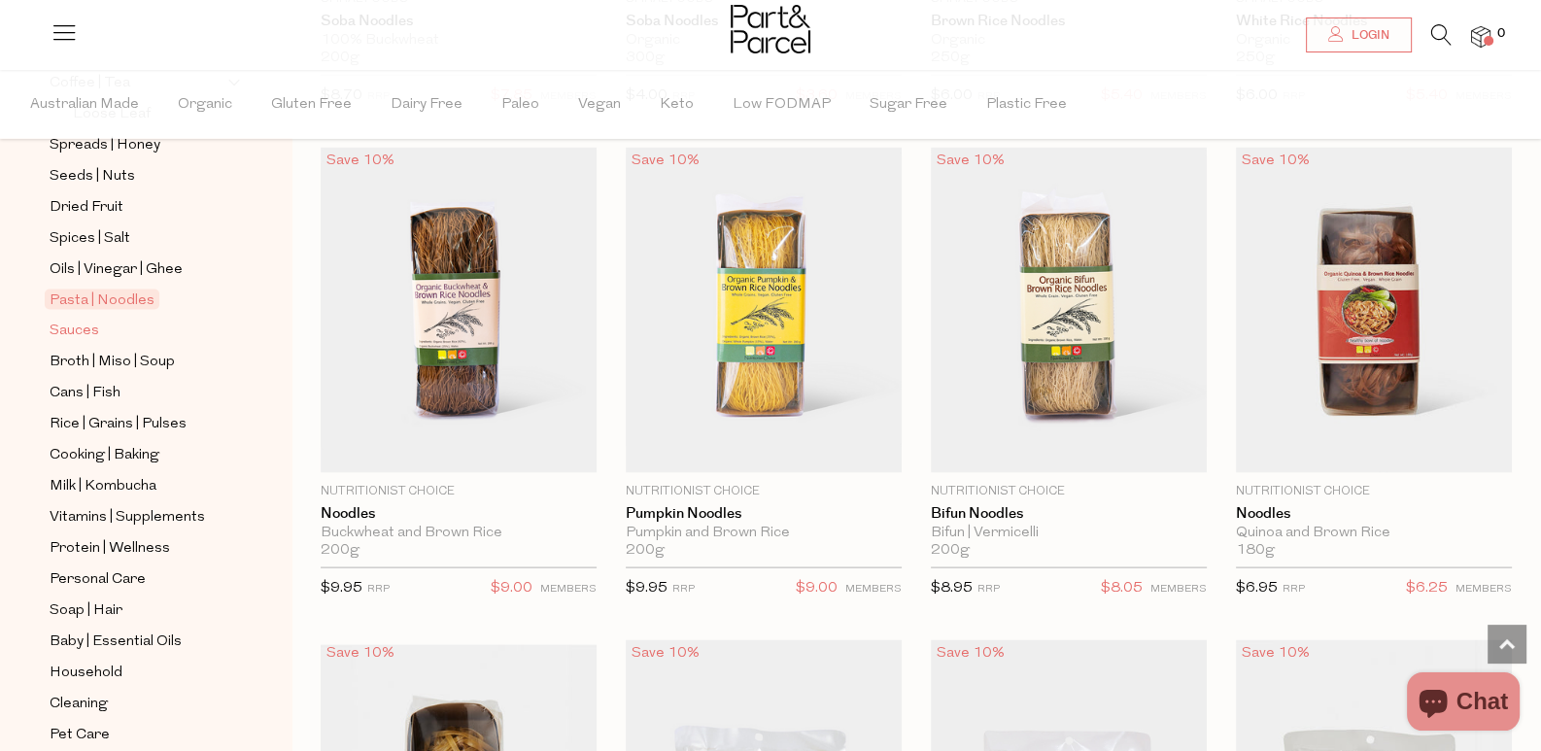
click at [66, 320] on span "Sauces" at bounding box center [75, 331] width 50 height 23
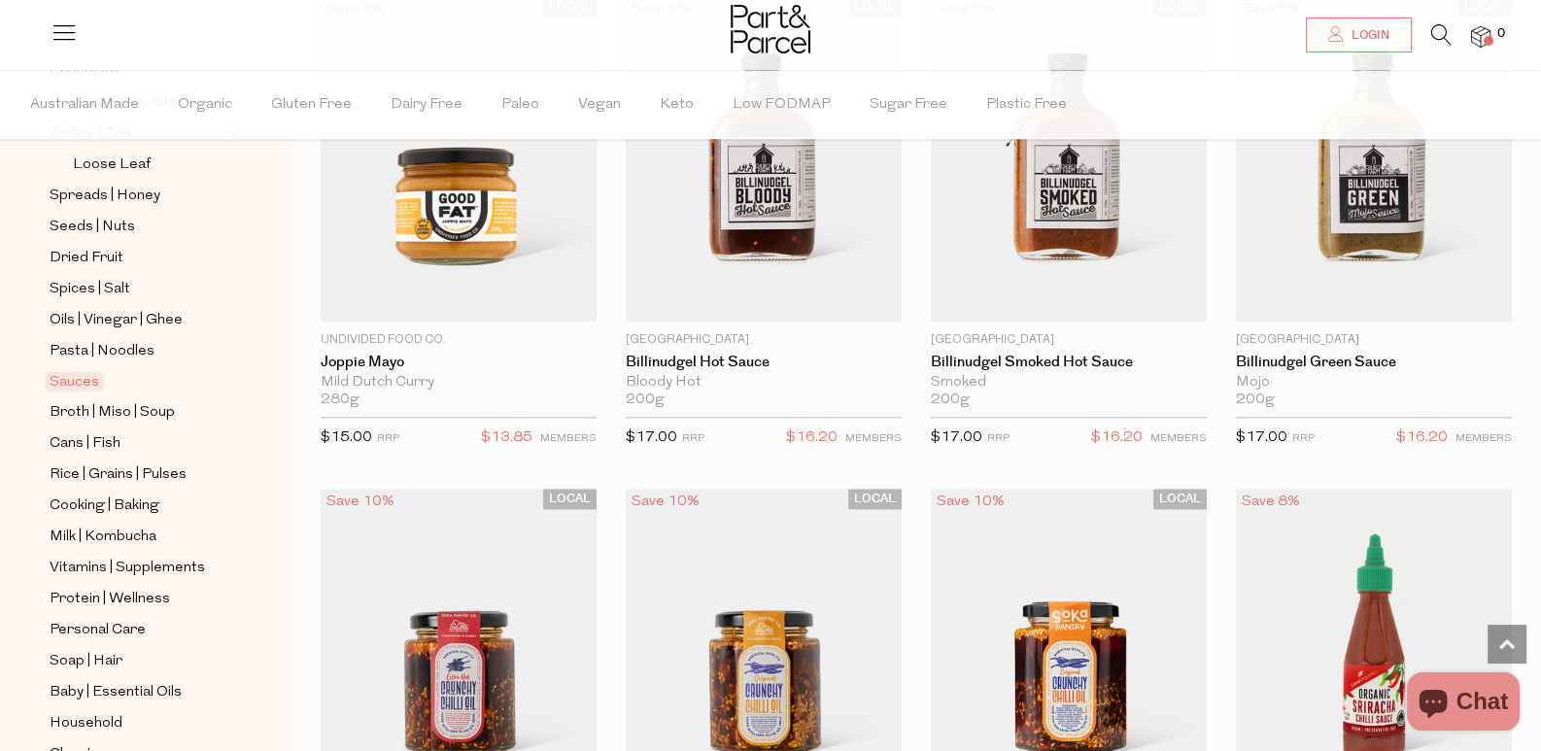
scroll to position [2818, 0]
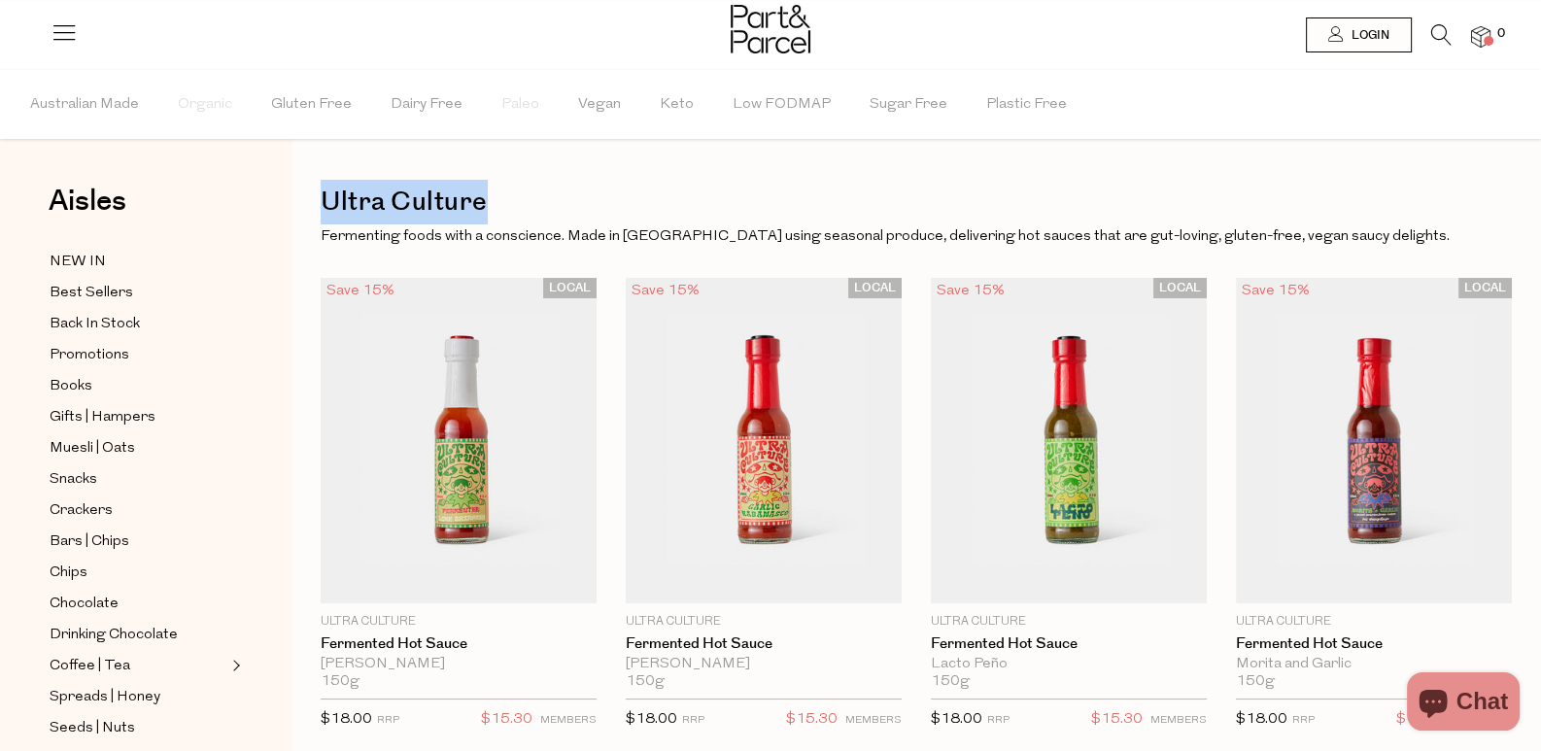
drag, startPoint x: 324, startPoint y: 212, endPoint x: 490, endPoint y: 220, distance: 166.3
click at [490, 220] on h1 "Ultra Culture" at bounding box center [916, 202] width 1191 height 45
copy h1 "Ultra Culture"
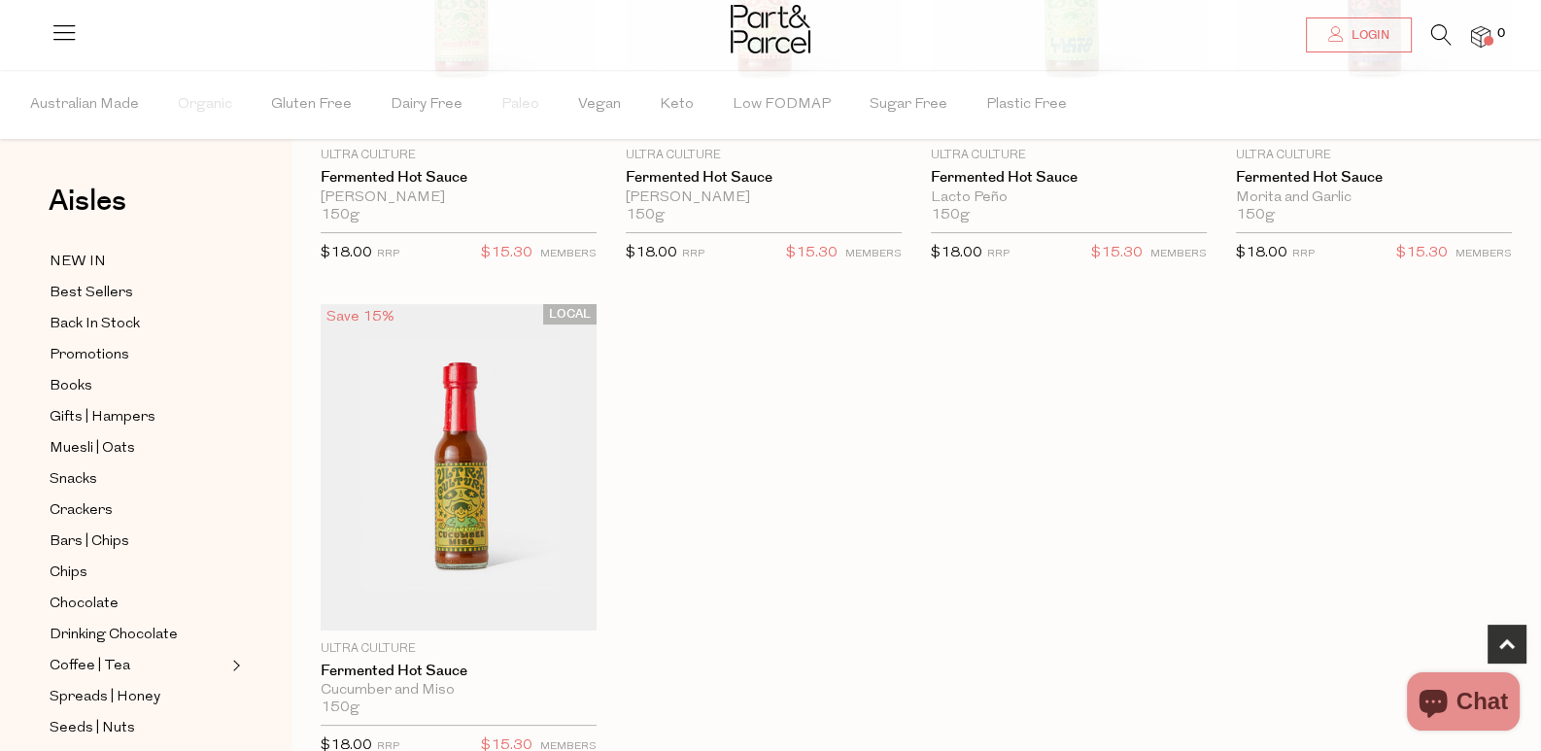
scroll to position [78, 0]
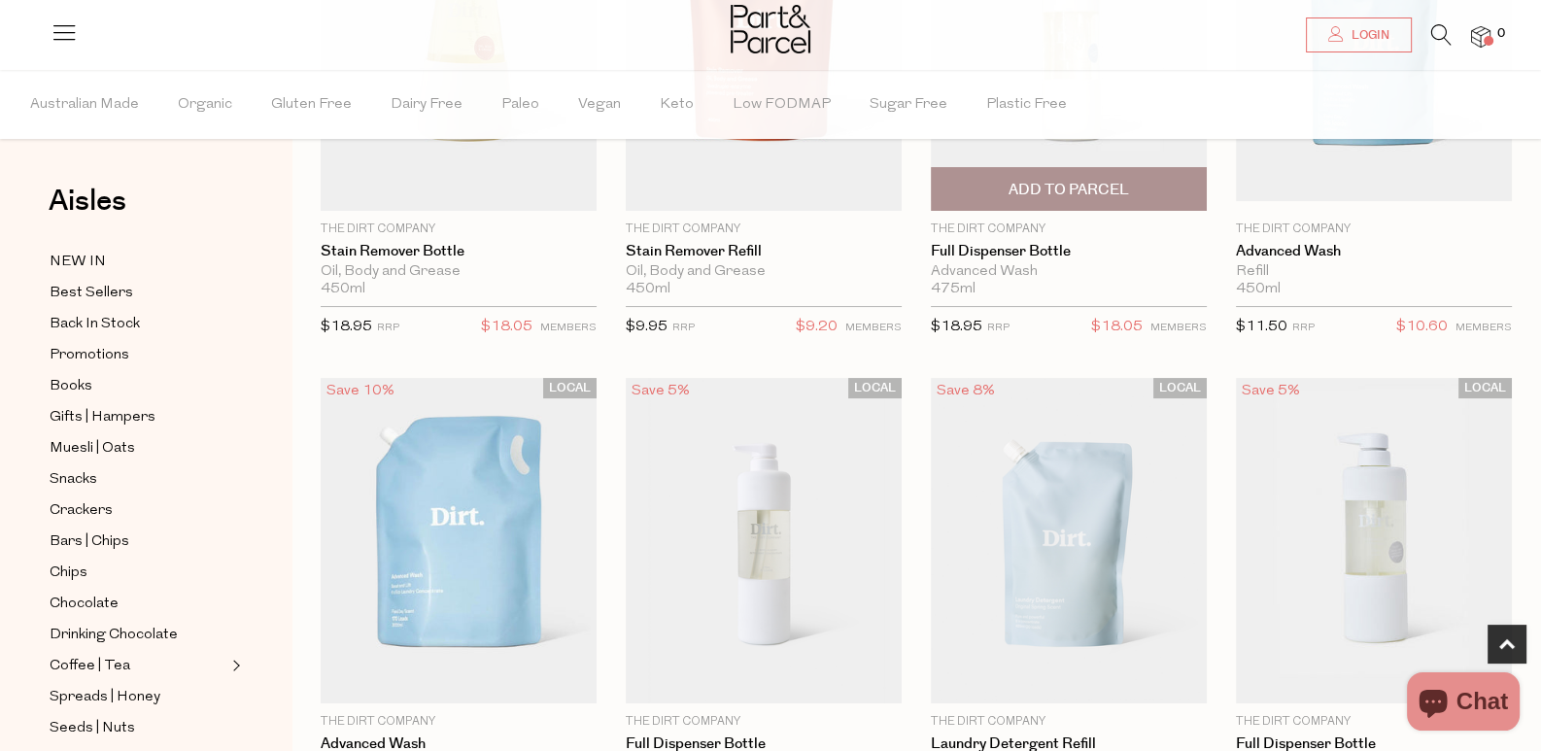
scroll to position [388, 0]
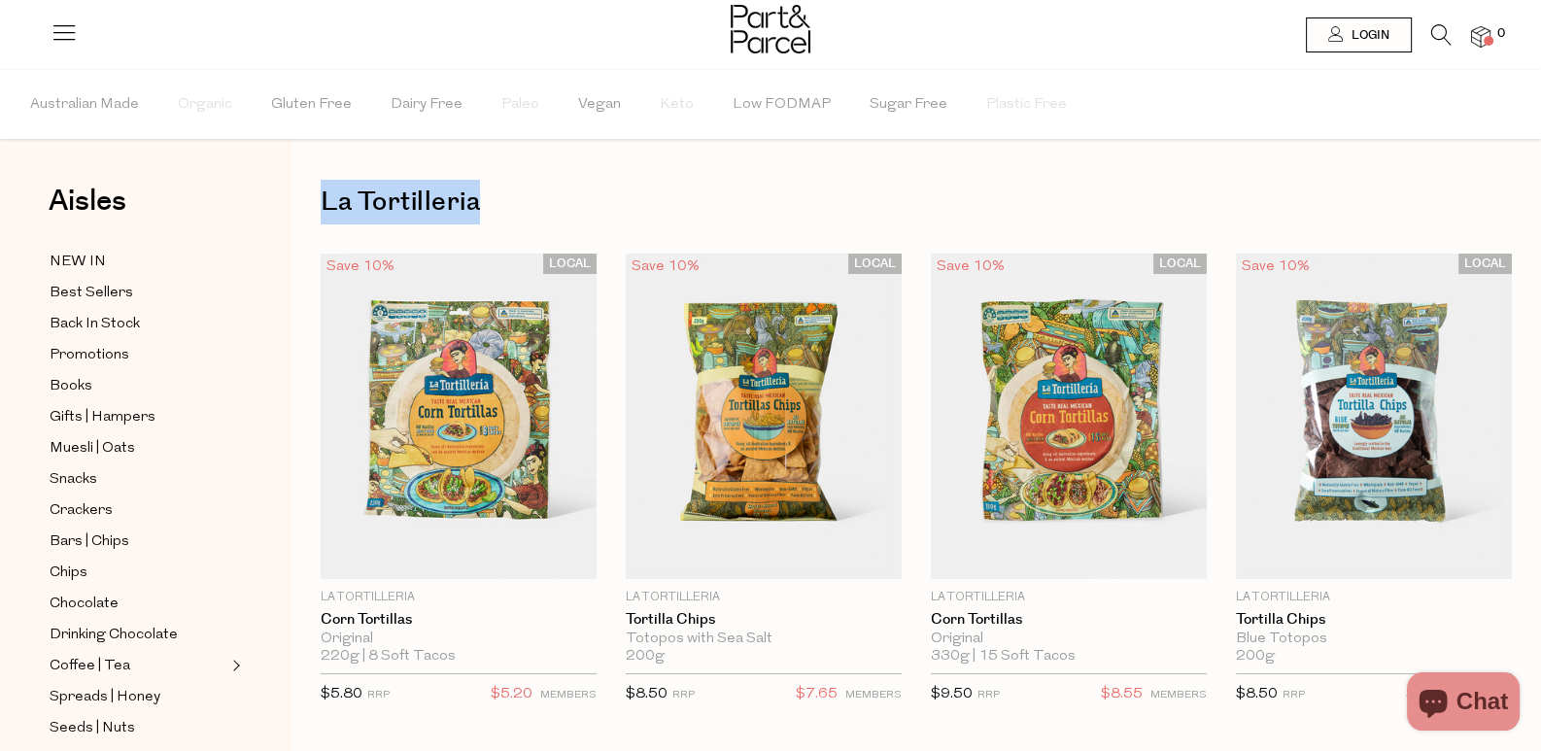
drag, startPoint x: 515, startPoint y: 202, endPoint x: 324, endPoint y: 212, distance: 191.7
click at [324, 212] on h1 "La Tortilleria" at bounding box center [916, 202] width 1191 height 45
copy h1 "La Tortilleria"
click at [1436, 31] on icon at bounding box center [1441, 34] width 20 height 21
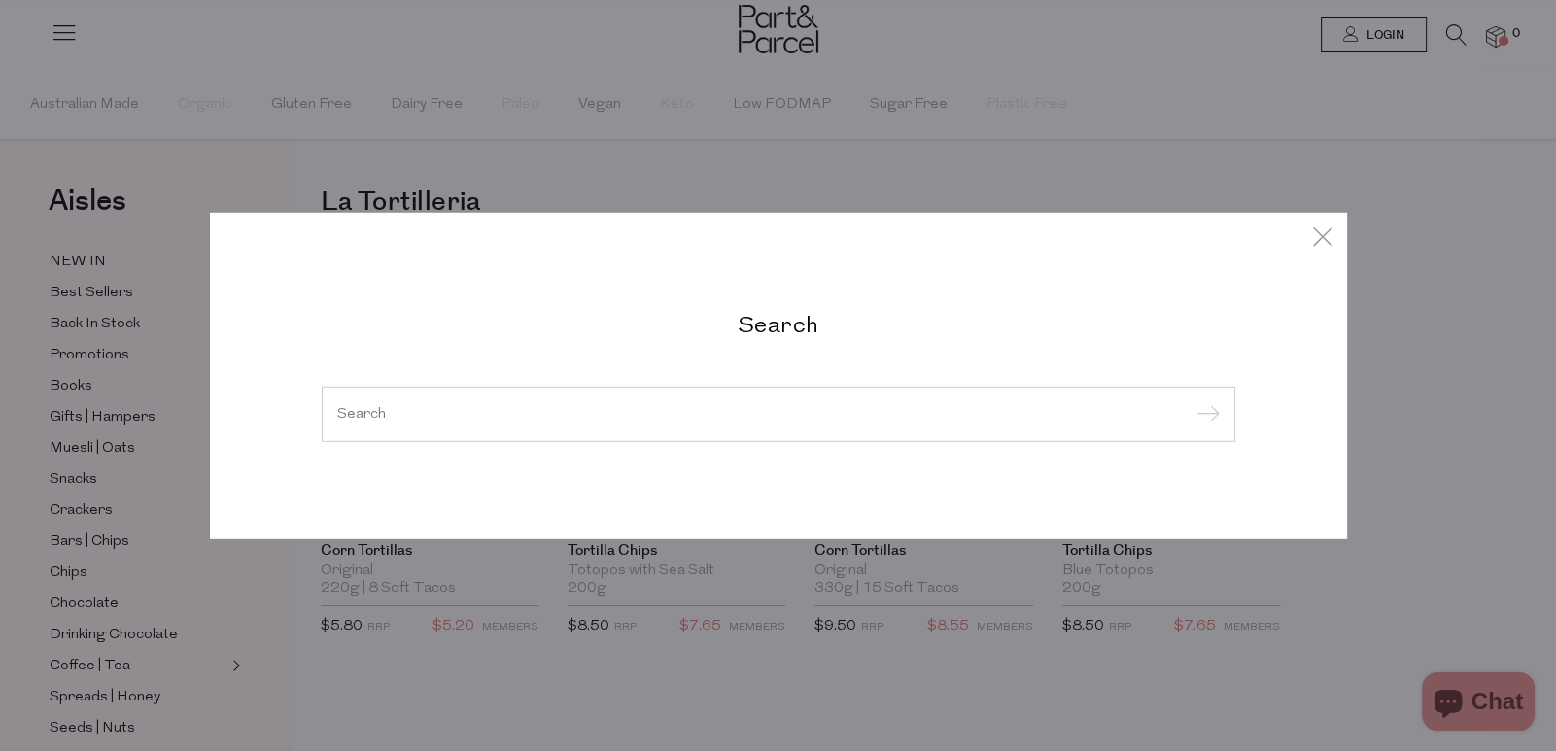
click at [768, 395] on div at bounding box center [778, 414] width 913 height 56
click at [712, 418] on input "search" at bounding box center [778, 413] width 882 height 15
paste input "La Tortilleria"
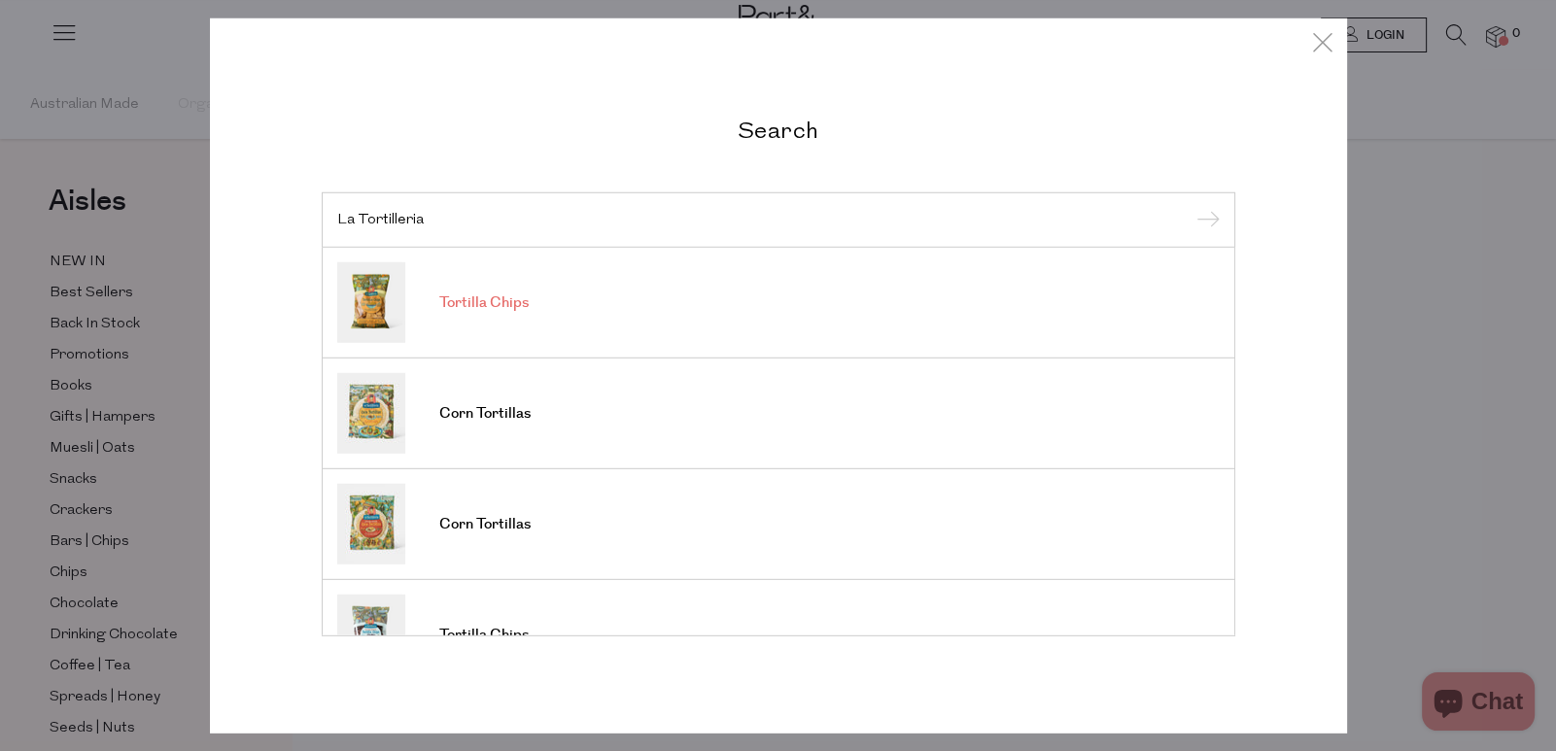
type input "La Tortilleria"
click at [999, 304] on link "Tortilla Chips" at bounding box center [778, 302] width 882 height 81
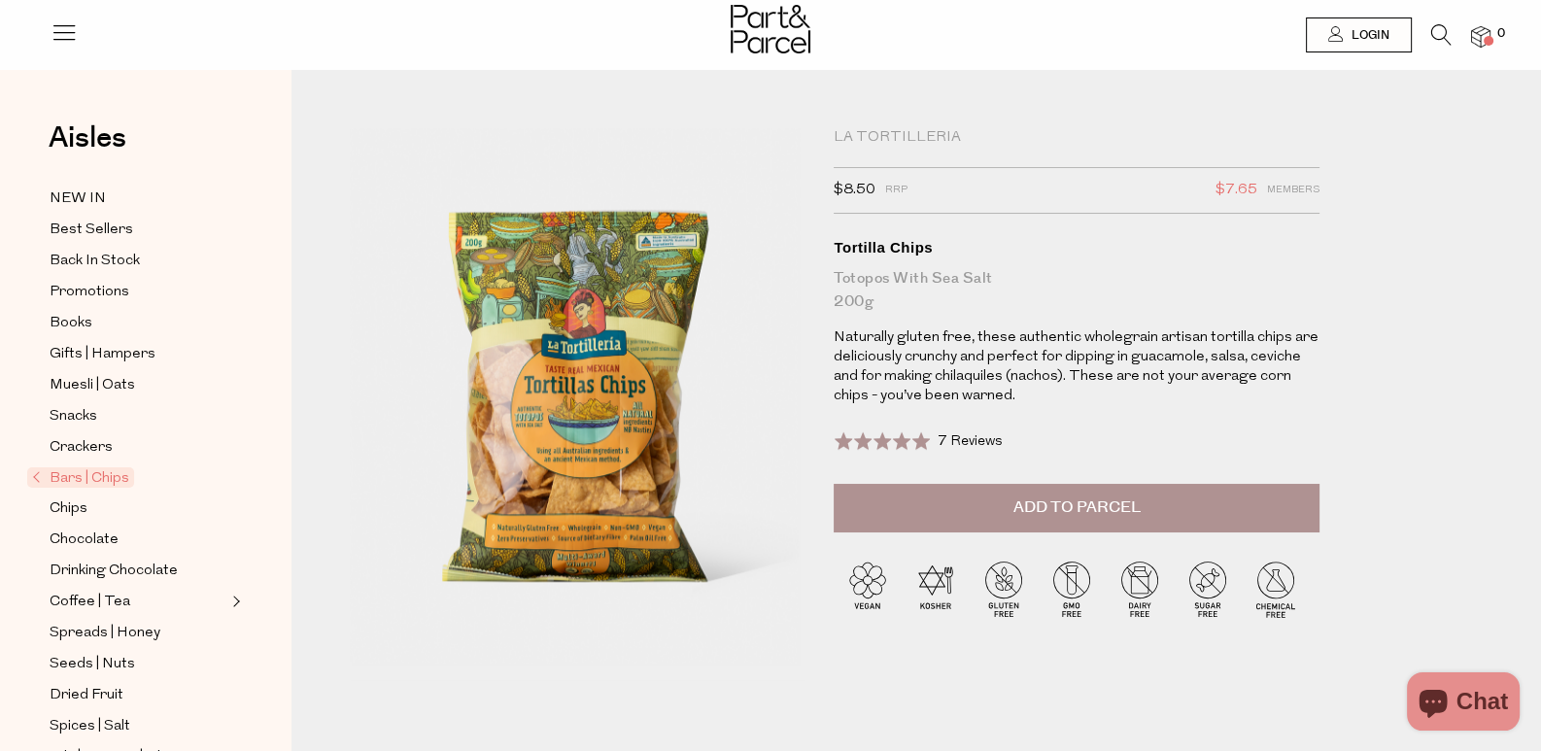
click at [104, 467] on span "Bars | Chips" at bounding box center [80, 477] width 107 height 20
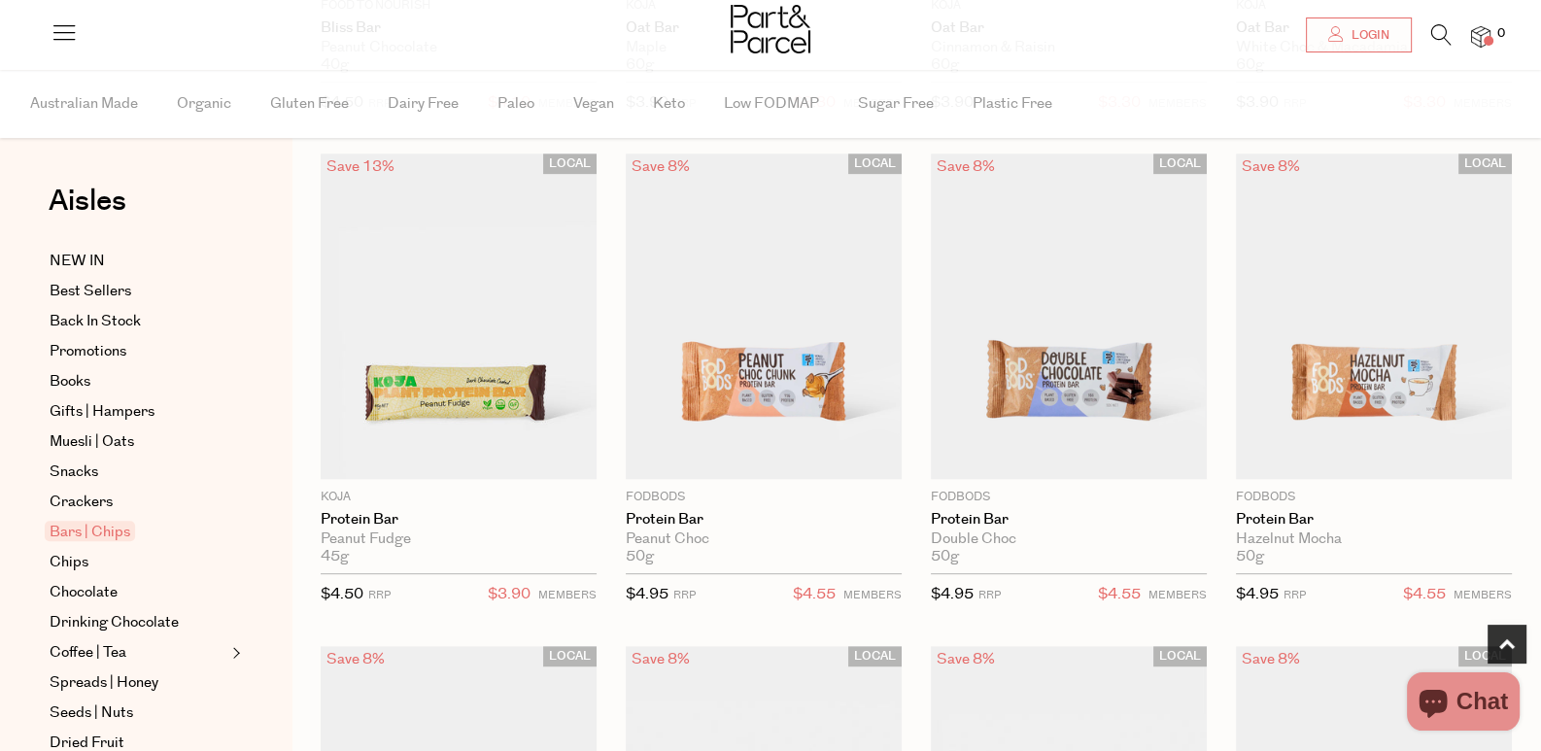
scroll to position [1166, 0]
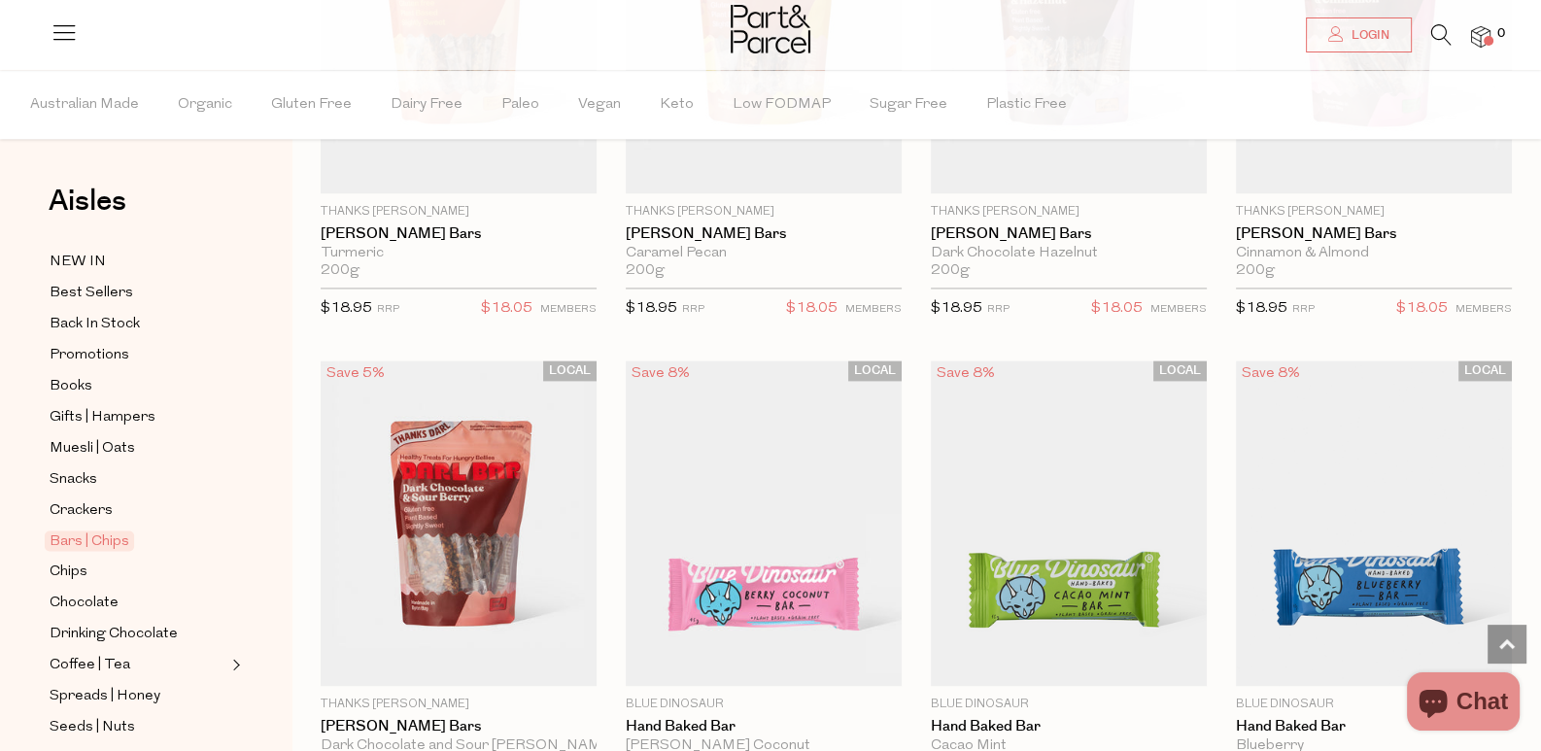
scroll to position [3327, 0]
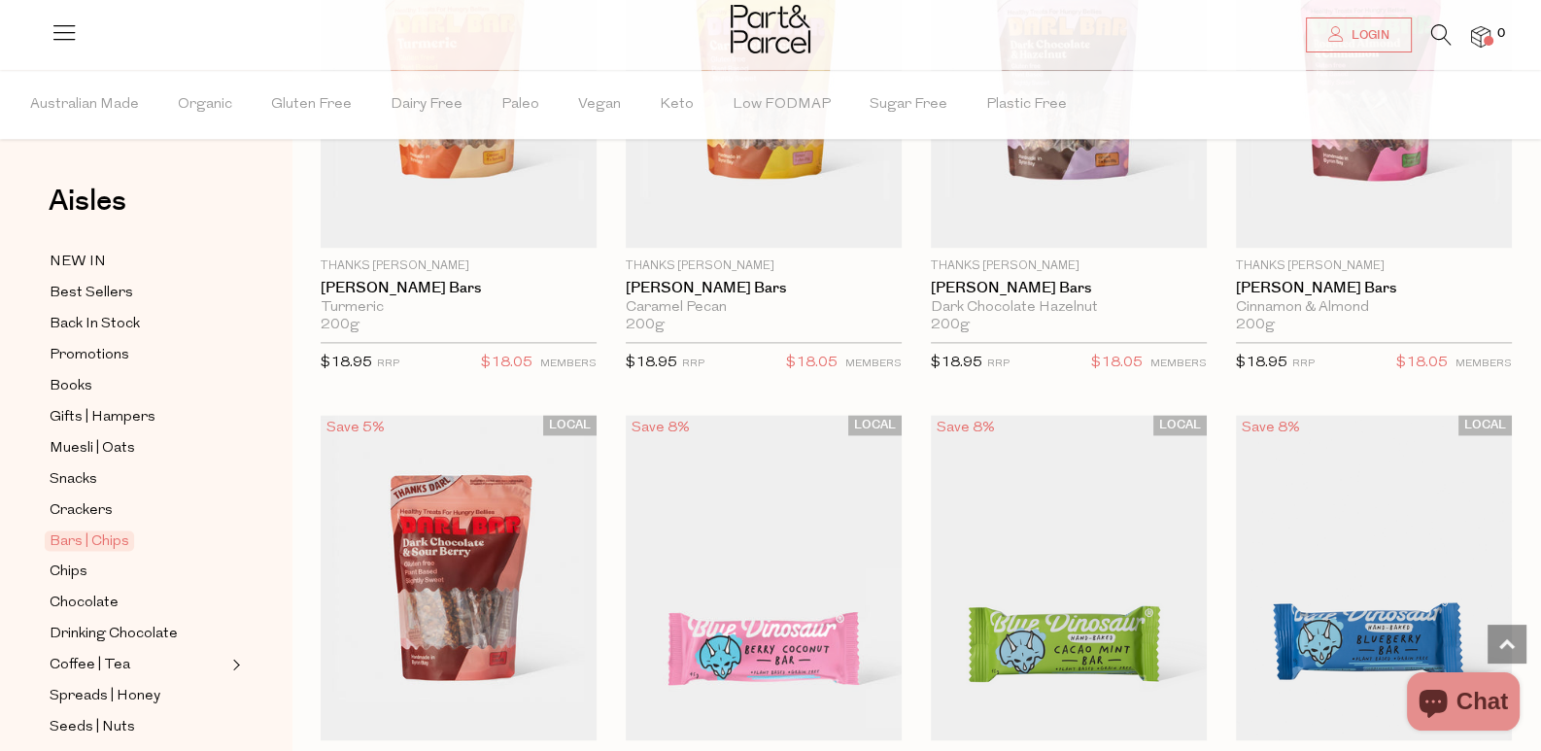
click at [1438, 38] on icon at bounding box center [1441, 34] width 20 height 21
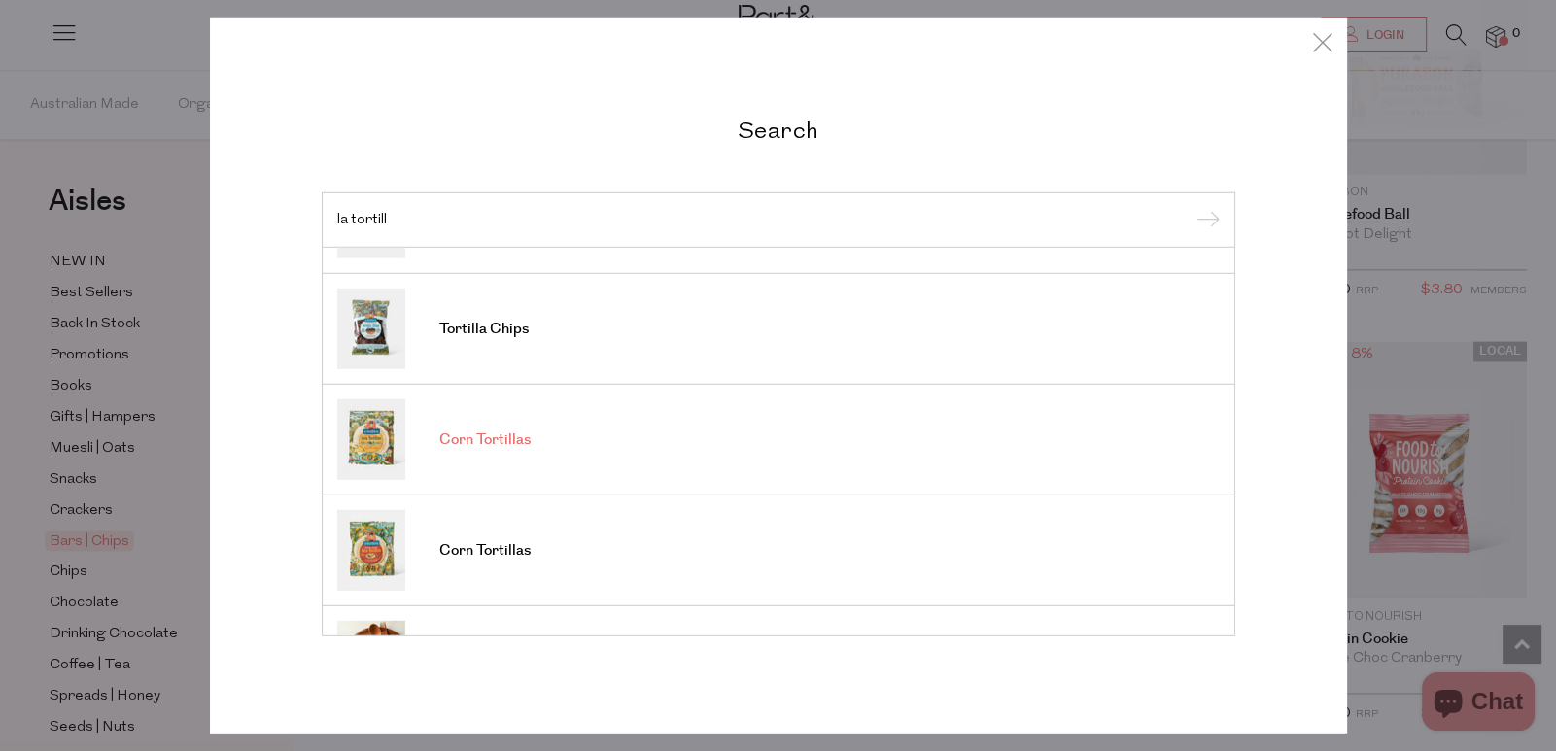
scroll to position [141, 0]
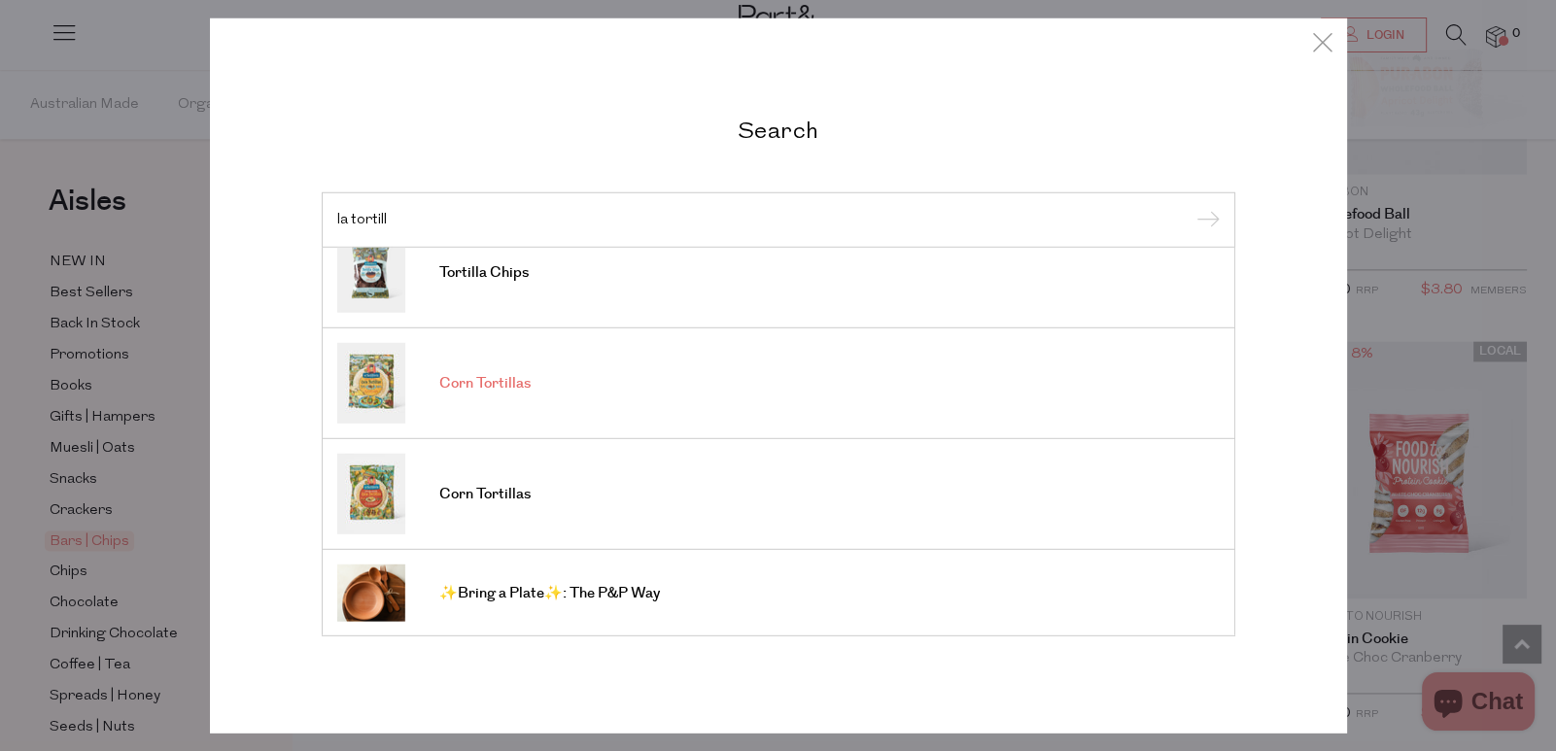
type input "la tortill"
click at [641, 400] on link "Corn Tortillas" at bounding box center [778, 383] width 882 height 81
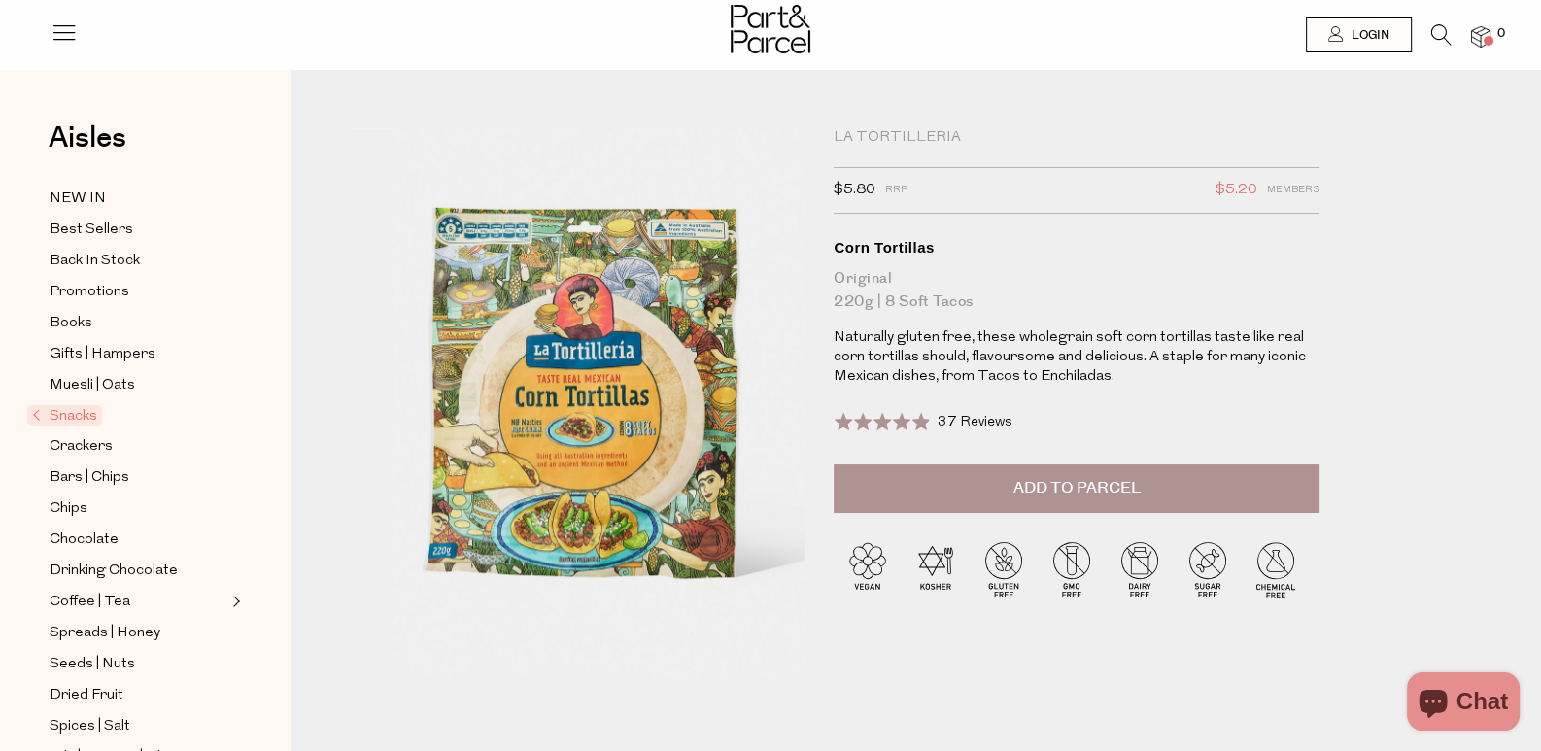
click at [78, 408] on span "Snacks" at bounding box center [64, 415] width 75 height 20
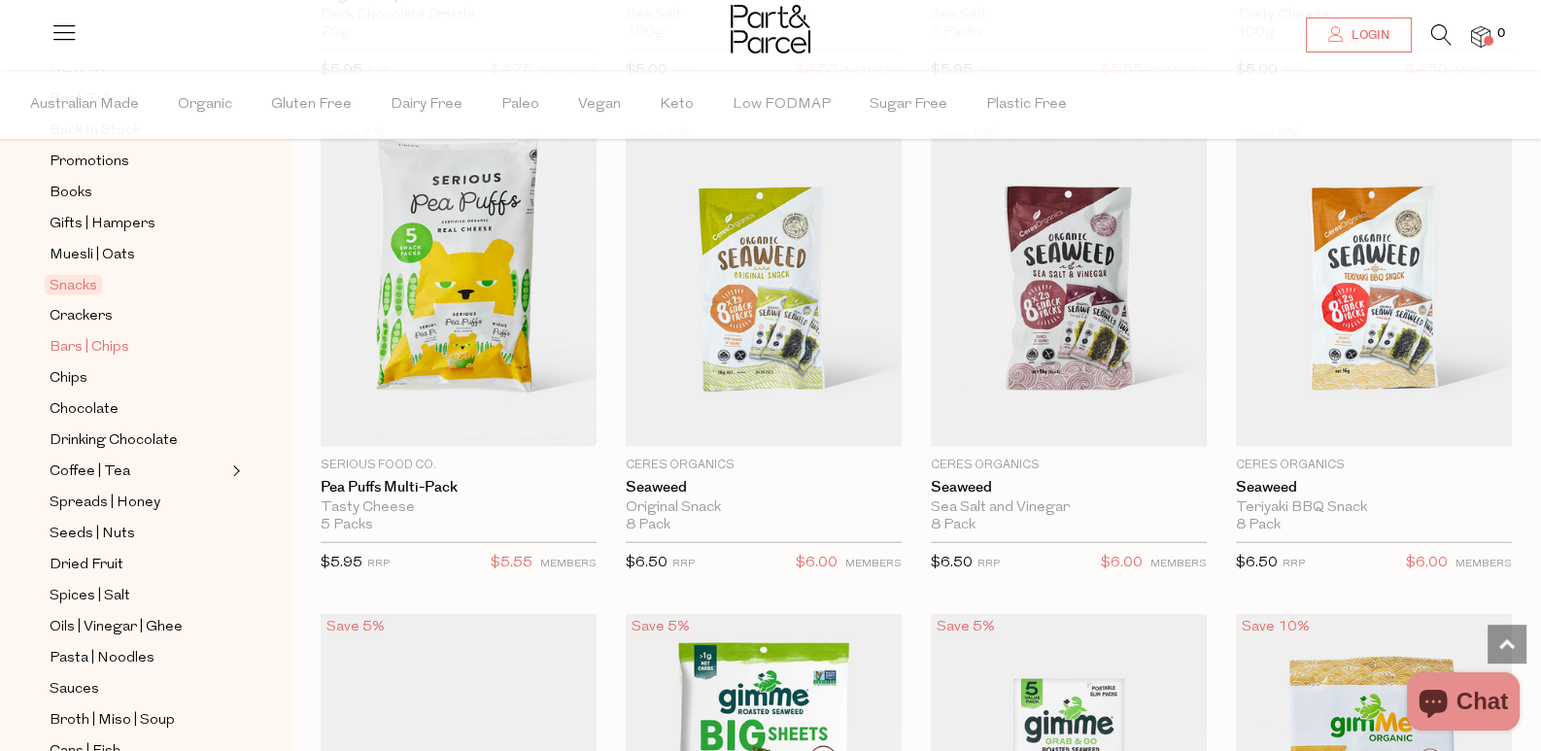
scroll to position [96, 0]
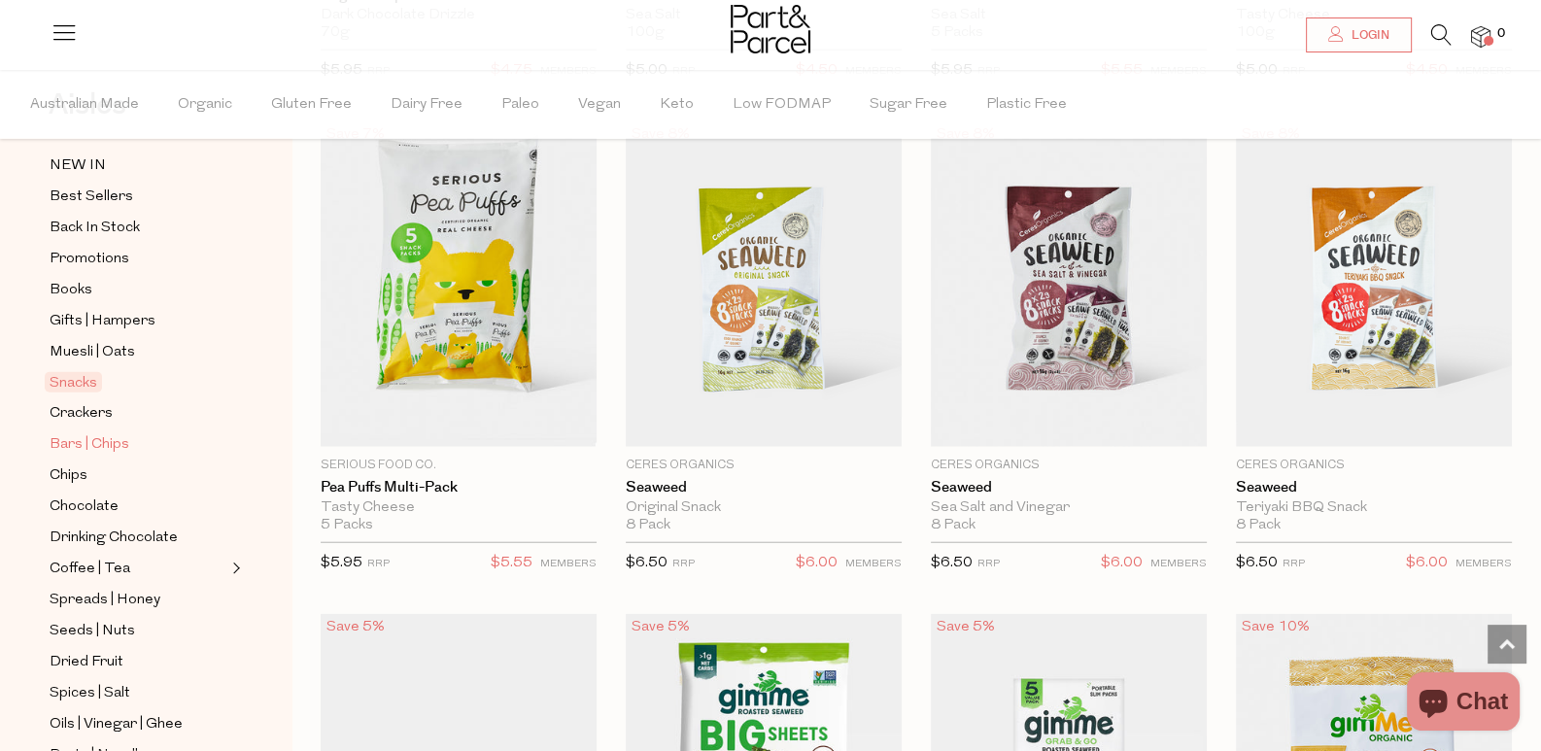
click at [101, 435] on span "Bars | Chips" at bounding box center [90, 444] width 80 height 23
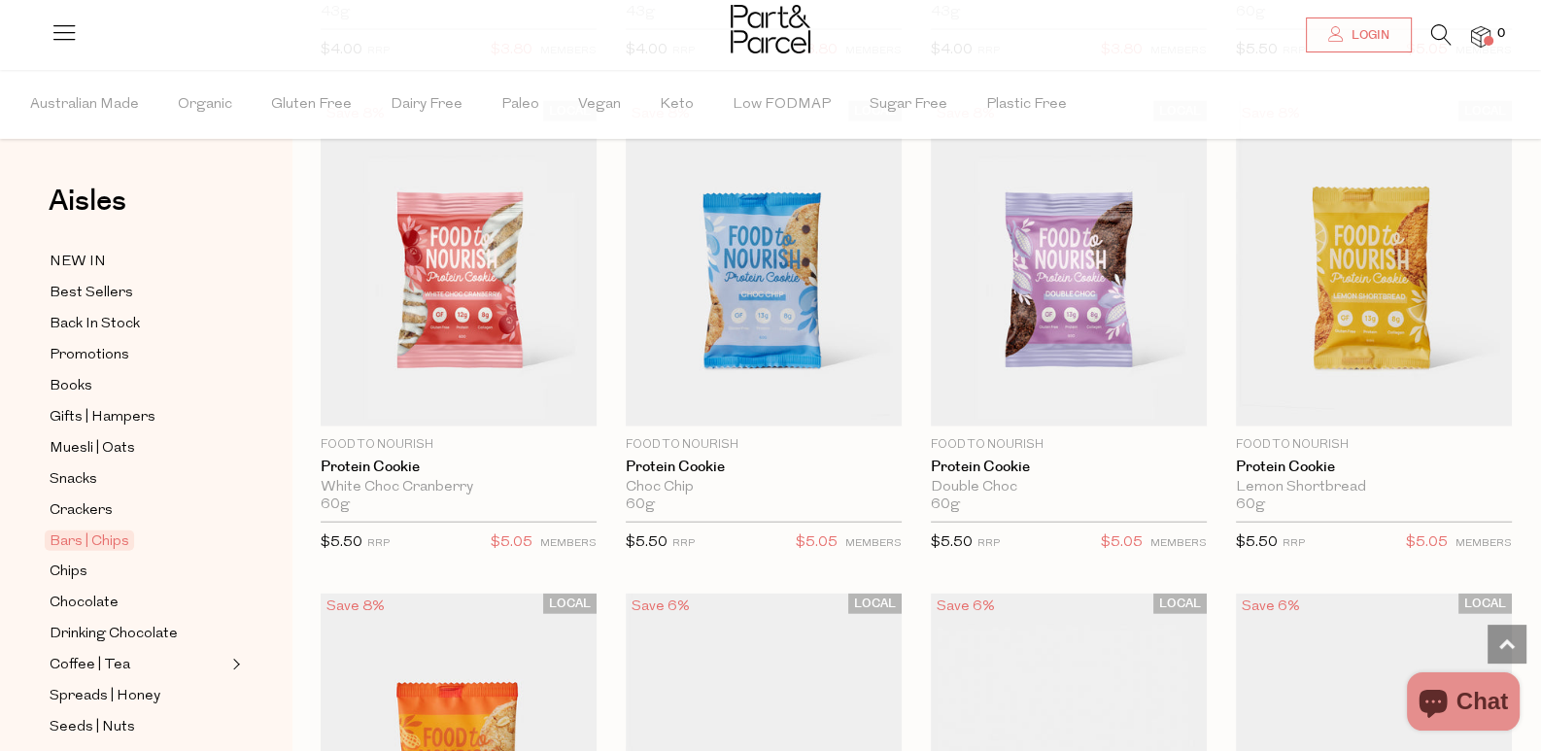
scroll to position [5368, 0]
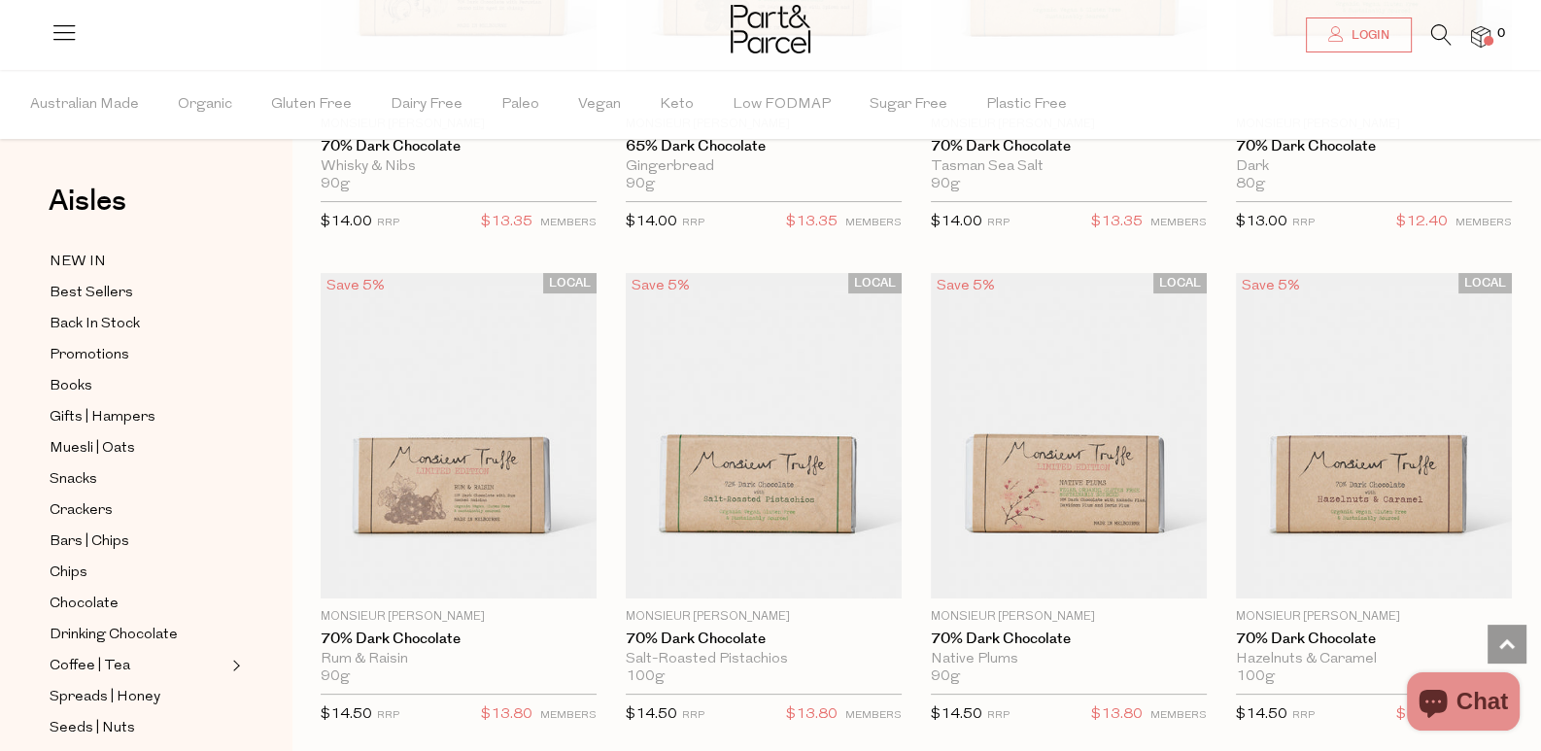
scroll to position [388, 0]
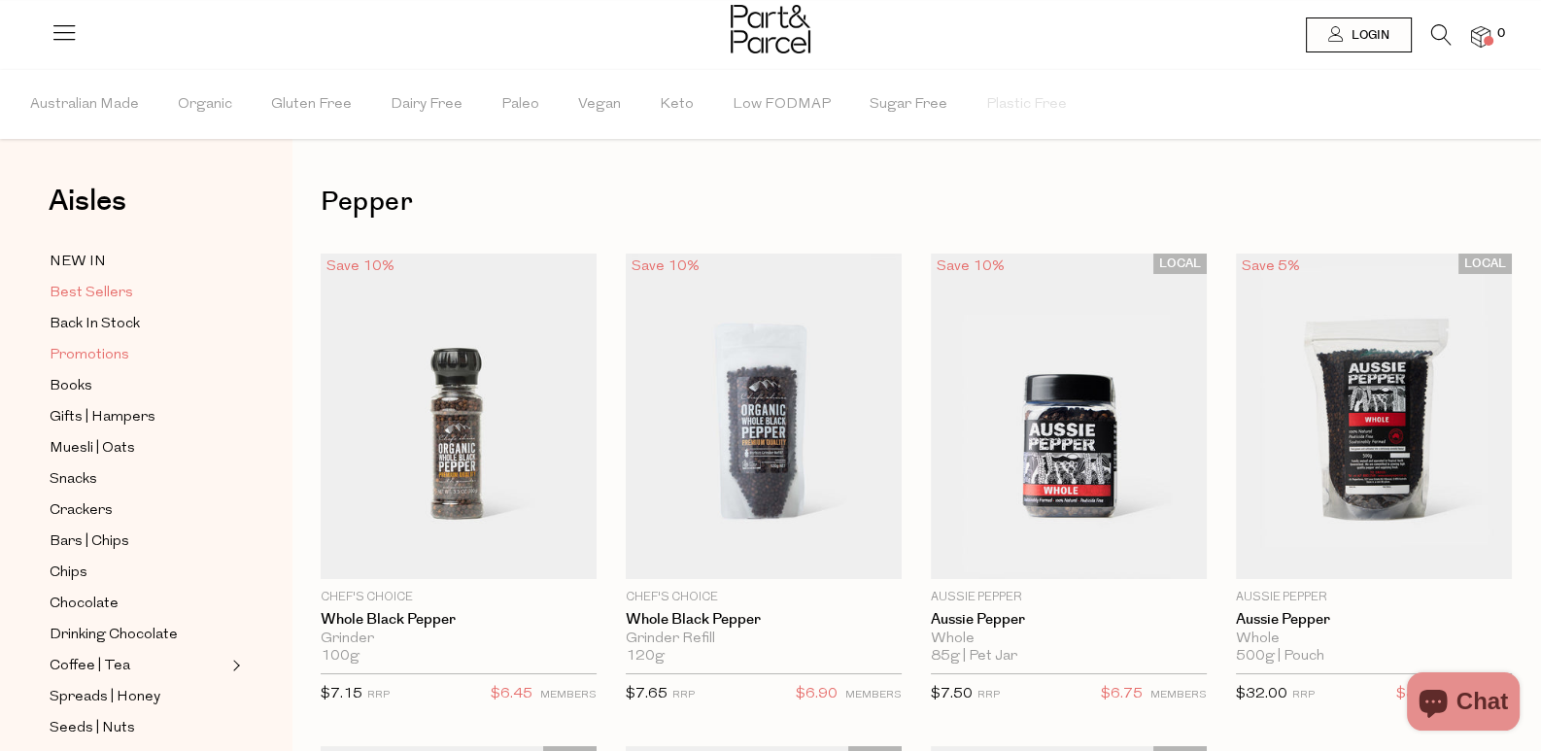
drag, startPoint x: 86, startPoint y: 353, endPoint x: 146, endPoint y: 287, distance: 88.8
click at [86, 353] on span "Promotions" at bounding box center [90, 355] width 80 height 23
